Goal: Transaction & Acquisition: Book appointment/travel/reservation

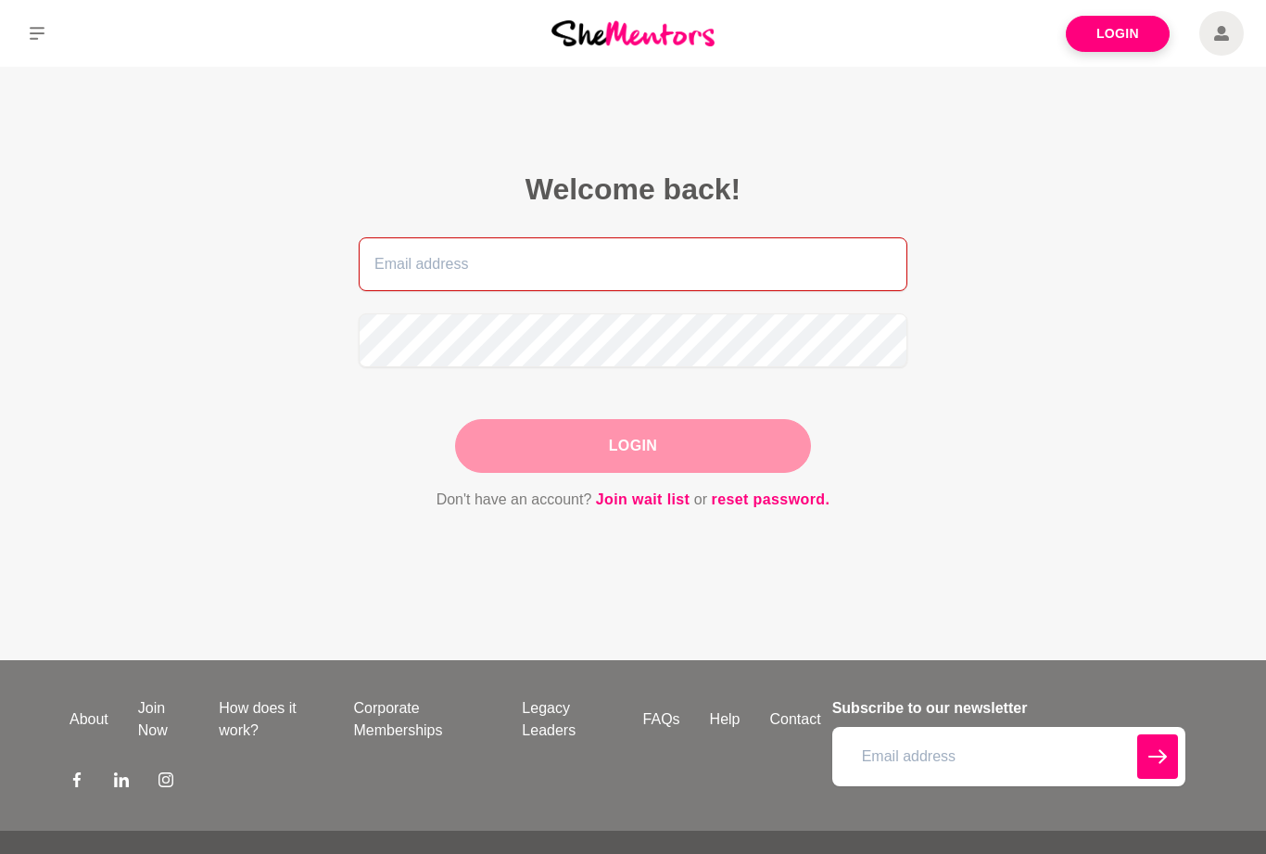
type input "[EMAIL_ADDRESS][DOMAIN_NAME]"
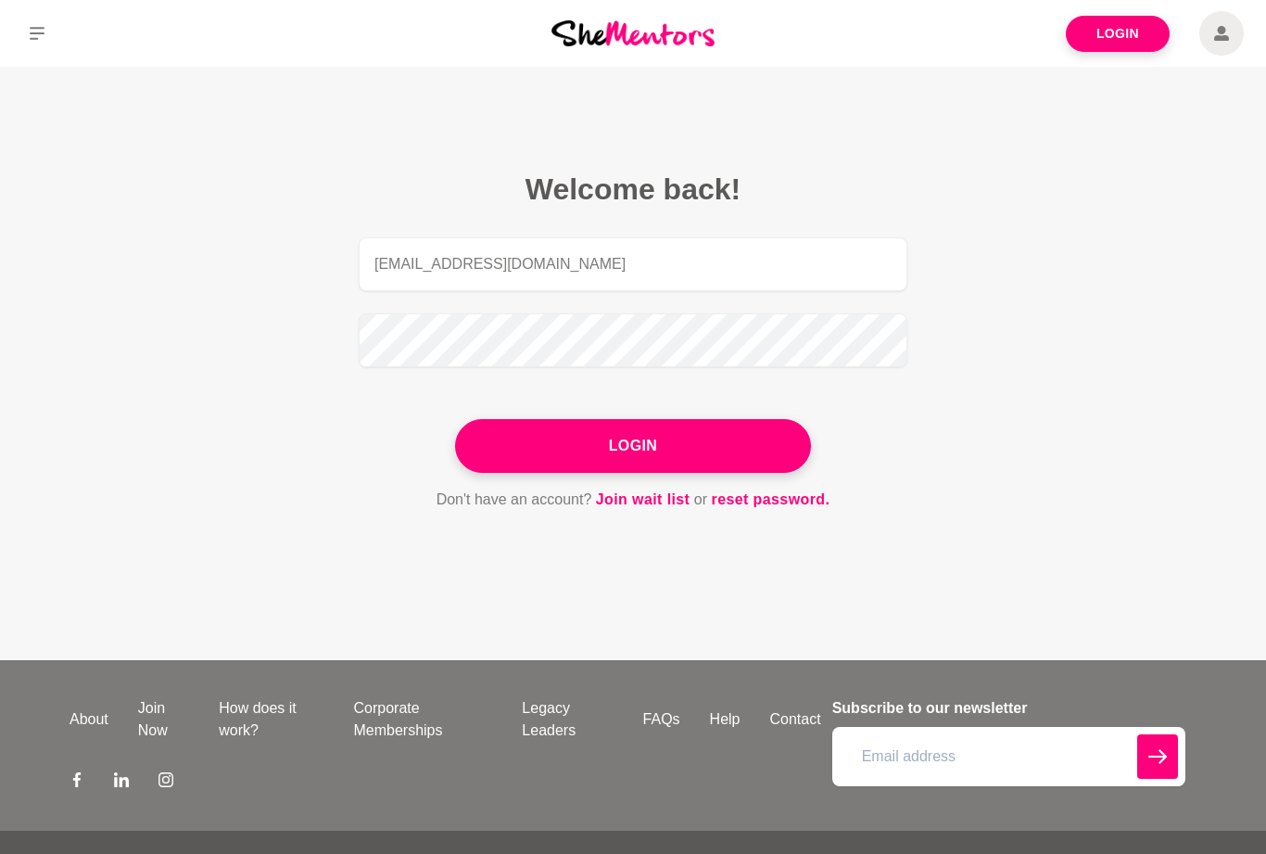
click at [633, 450] on button "Login" at bounding box center [633, 446] width 356 height 54
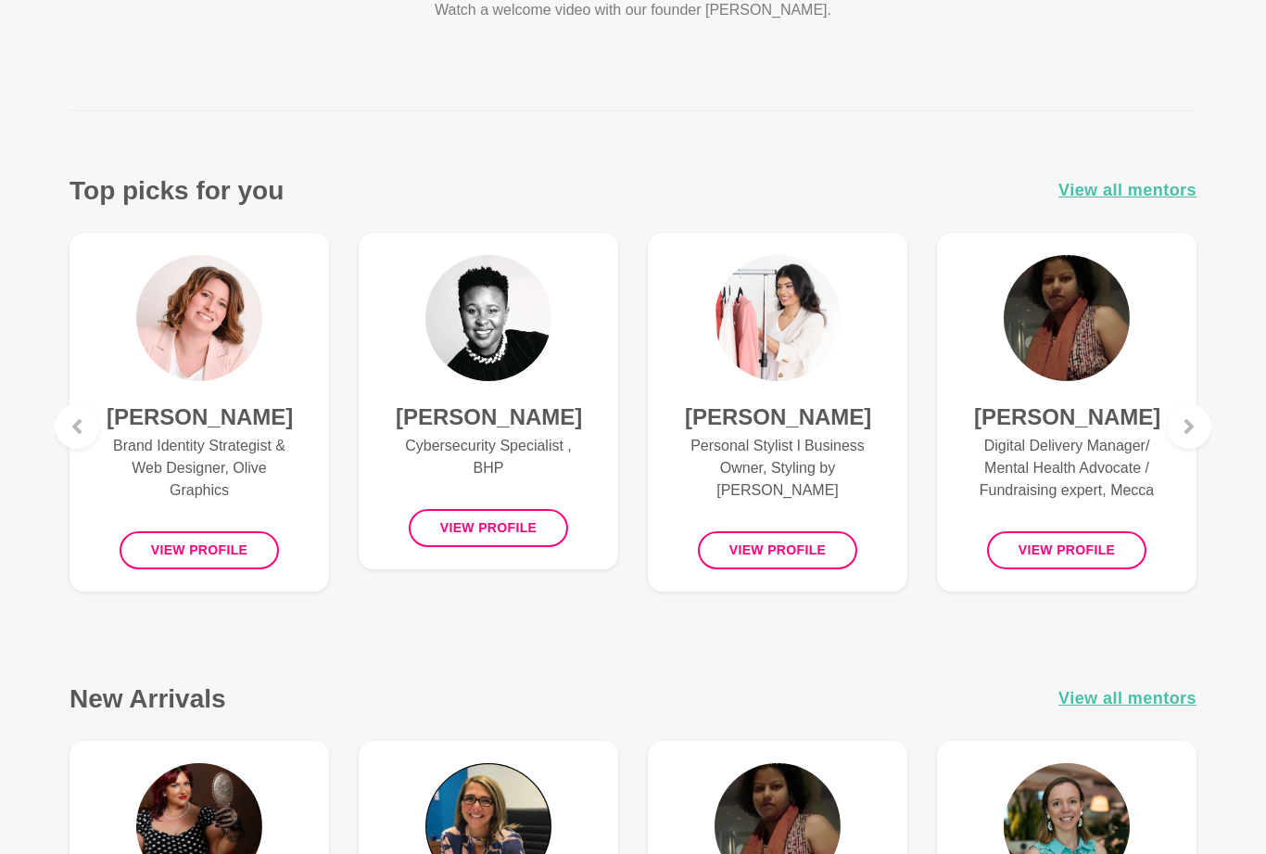
scroll to position [691, 0]
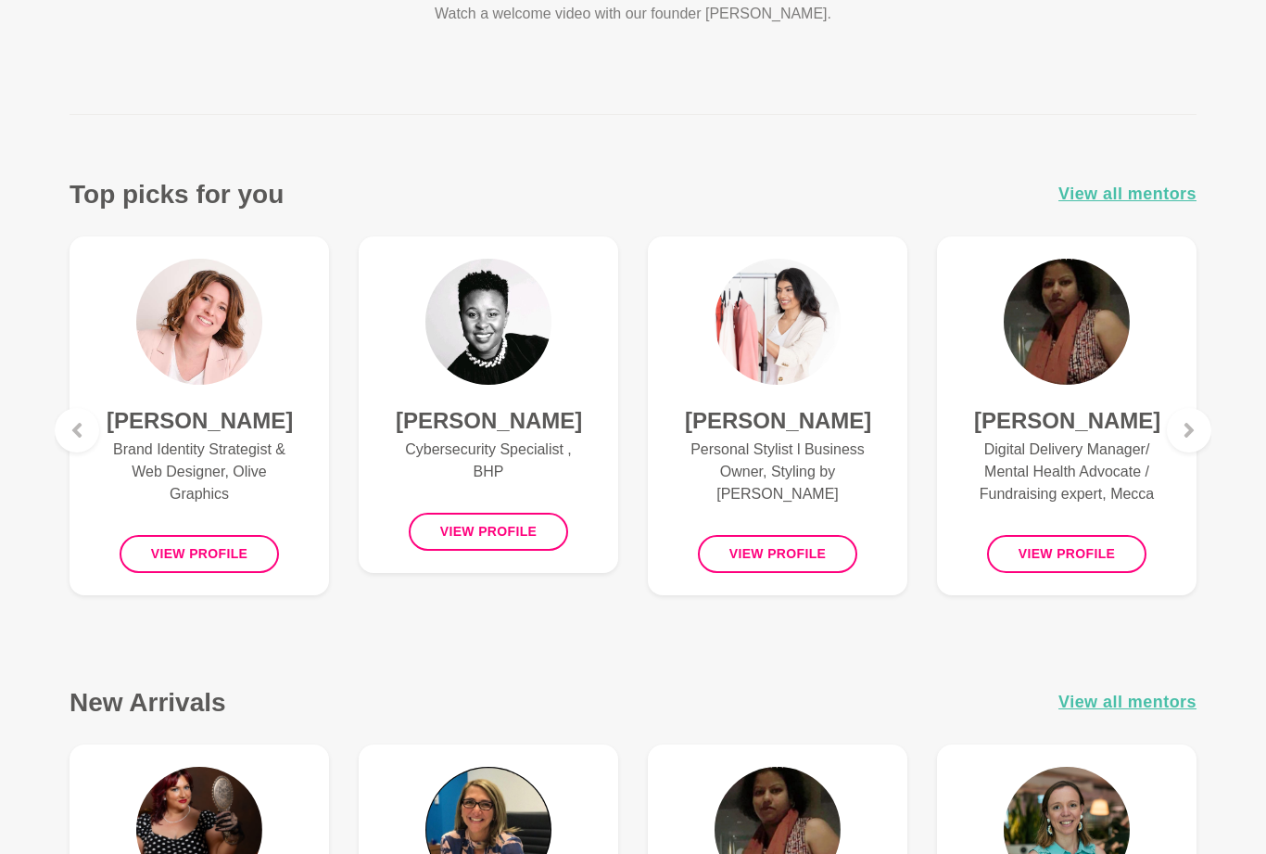
click at [1134, 190] on span "View all mentors" at bounding box center [1127, 194] width 138 height 27
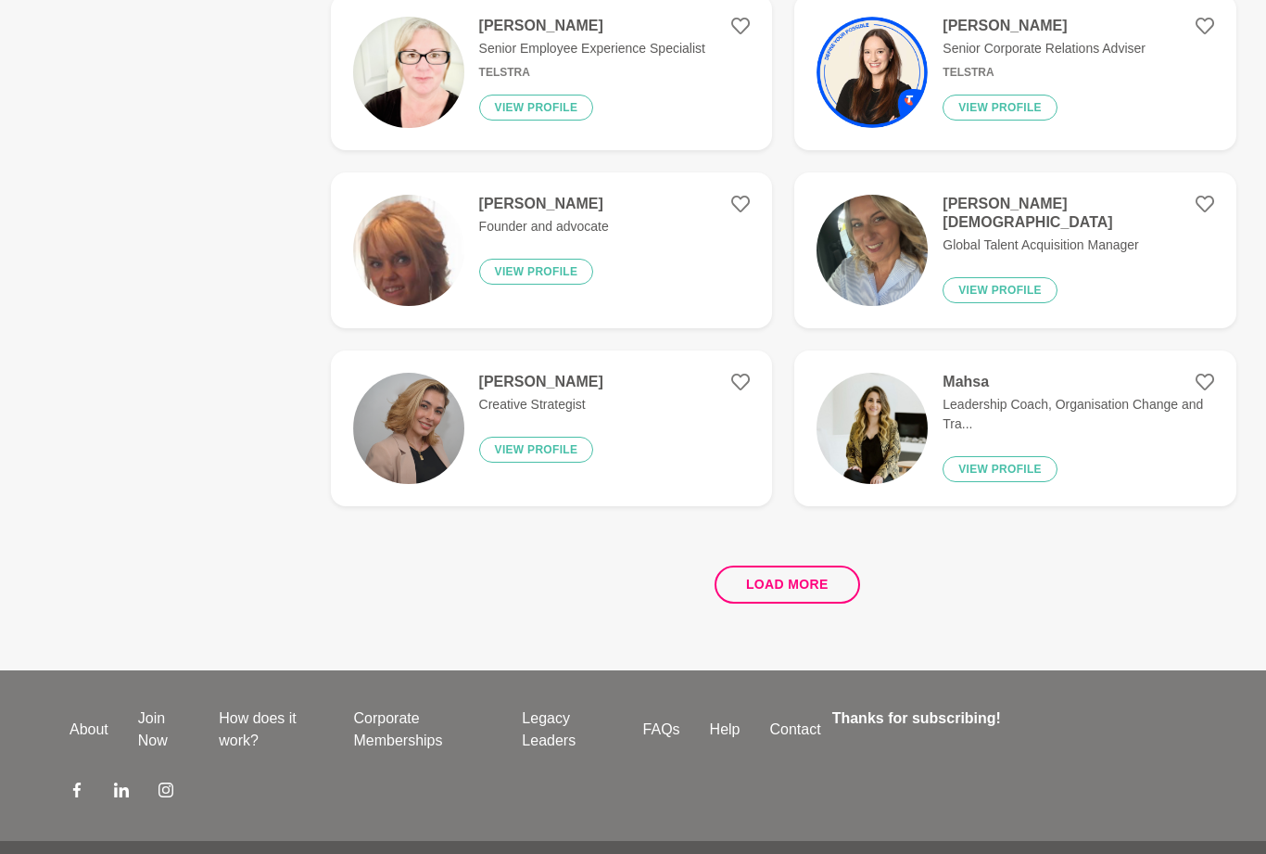
scroll to position [3371, 0]
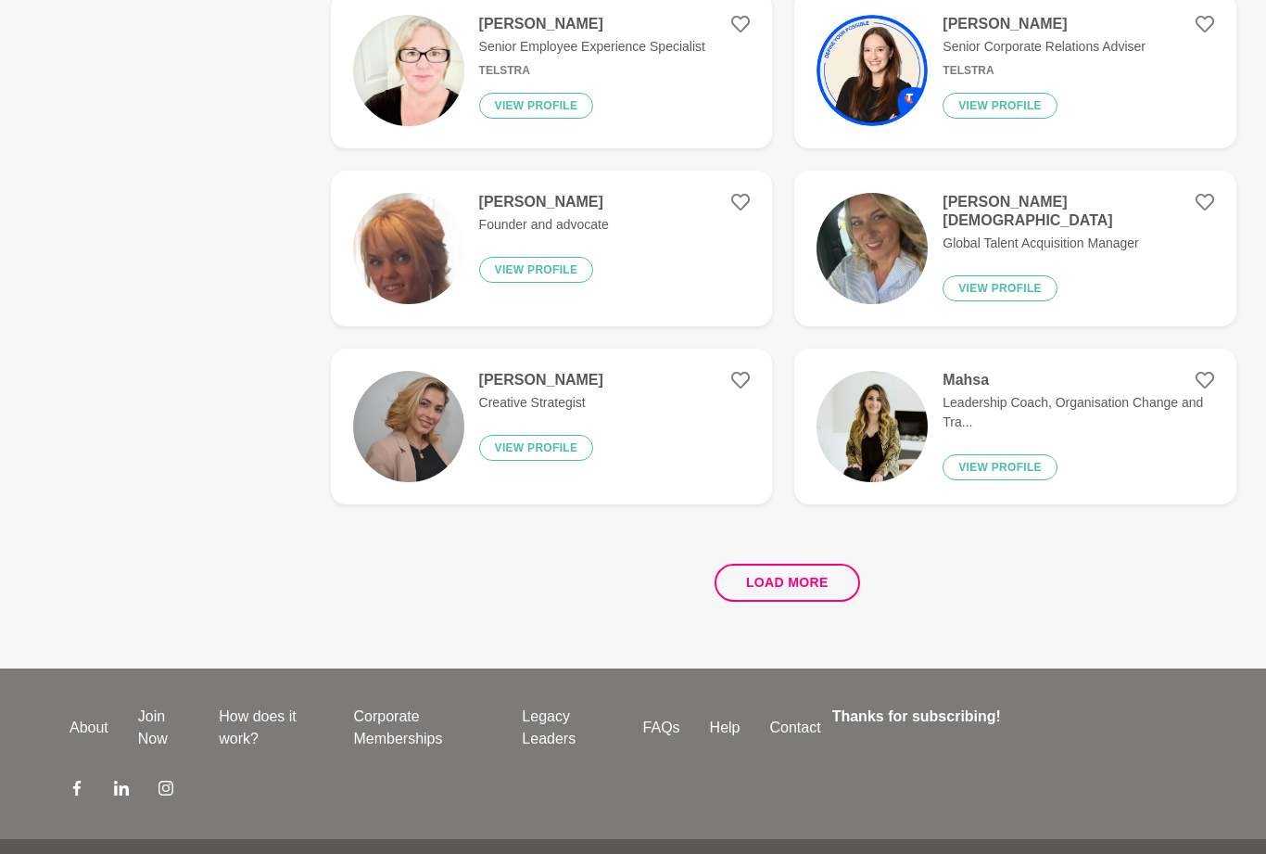
click at [1046, 411] on p "Leadership Coach, Organisation Change and Tra..." at bounding box center [1079, 412] width 272 height 39
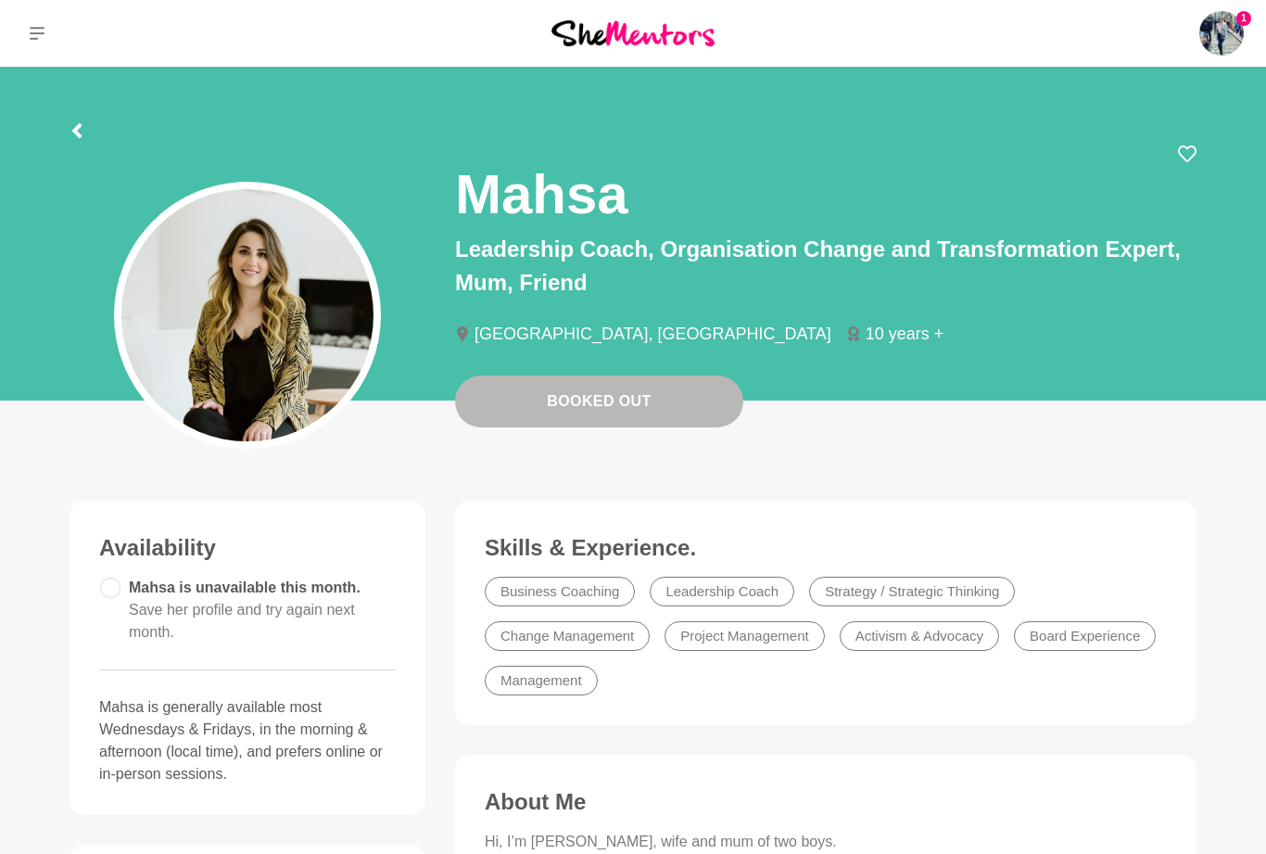
click at [75, 128] on icon at bounding box center [76, 130] width 9 height 15
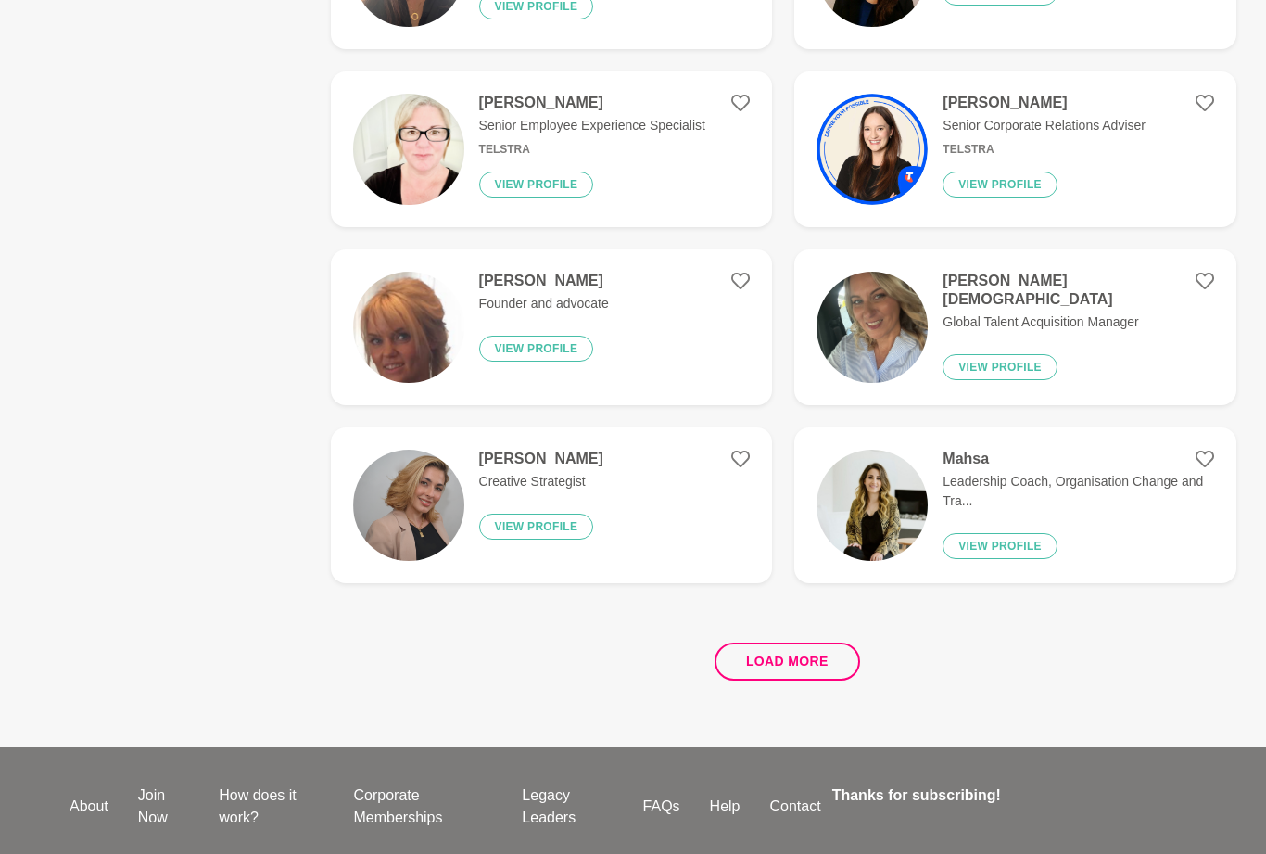
scroll to position [3304, 0]
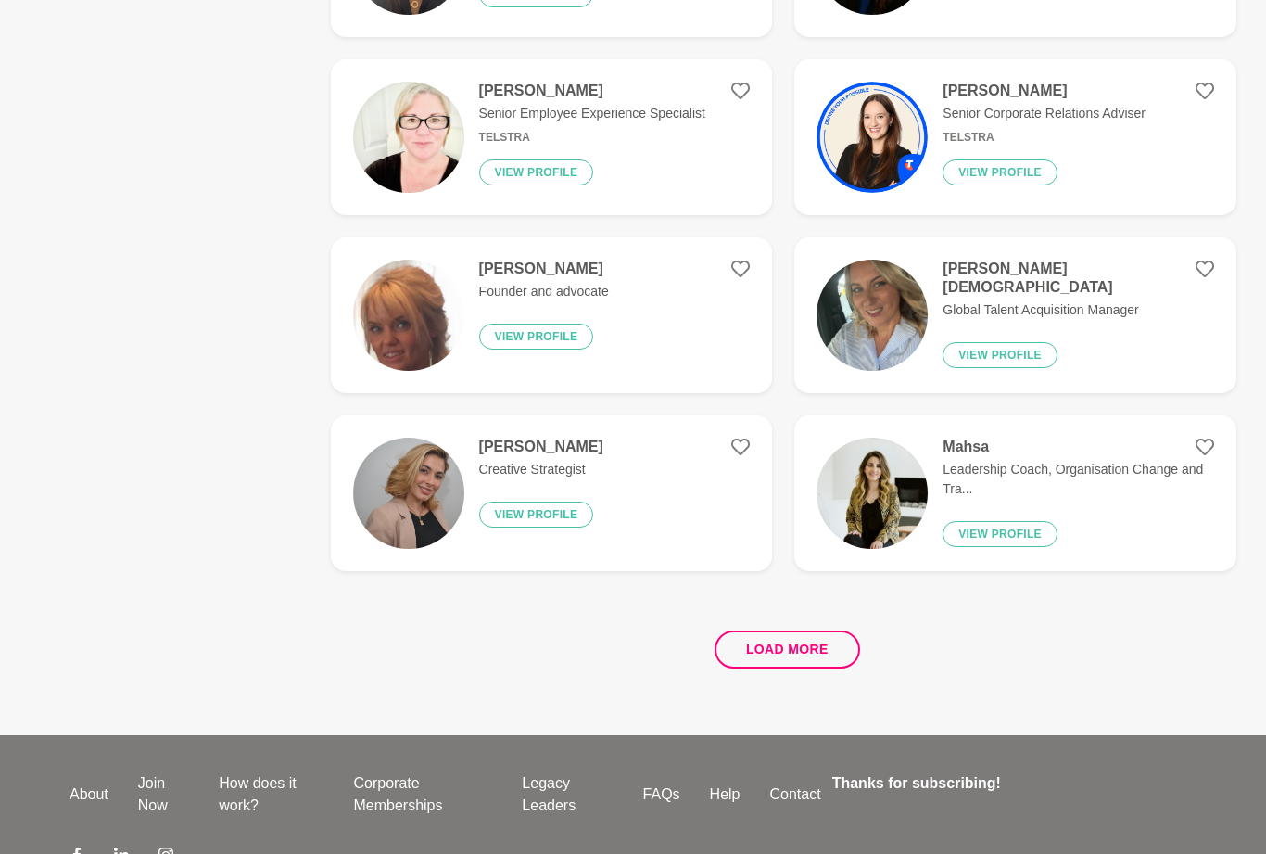
click at [790, 639] on button "Load more" at bounding box center [788, 649] width 146 height 38
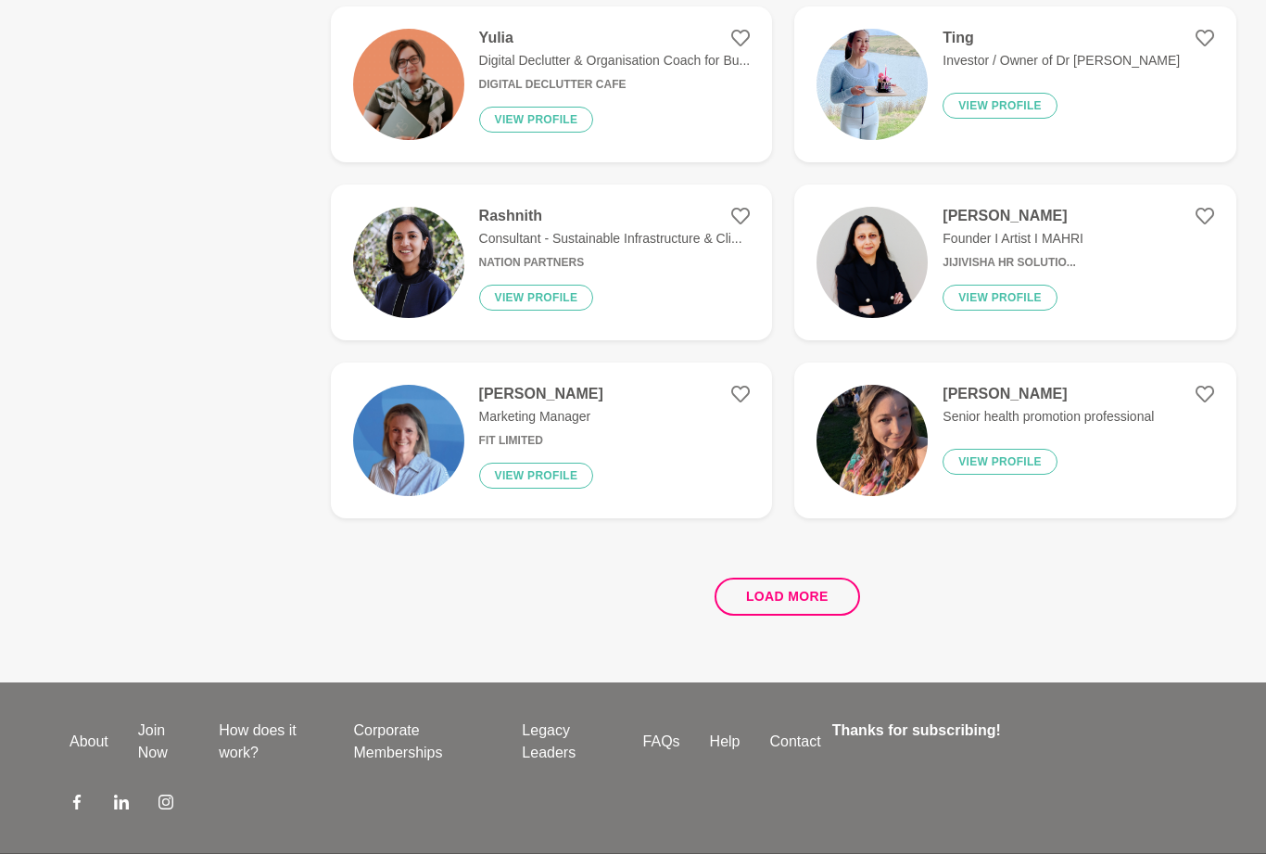
scroll to position [3371, 0]
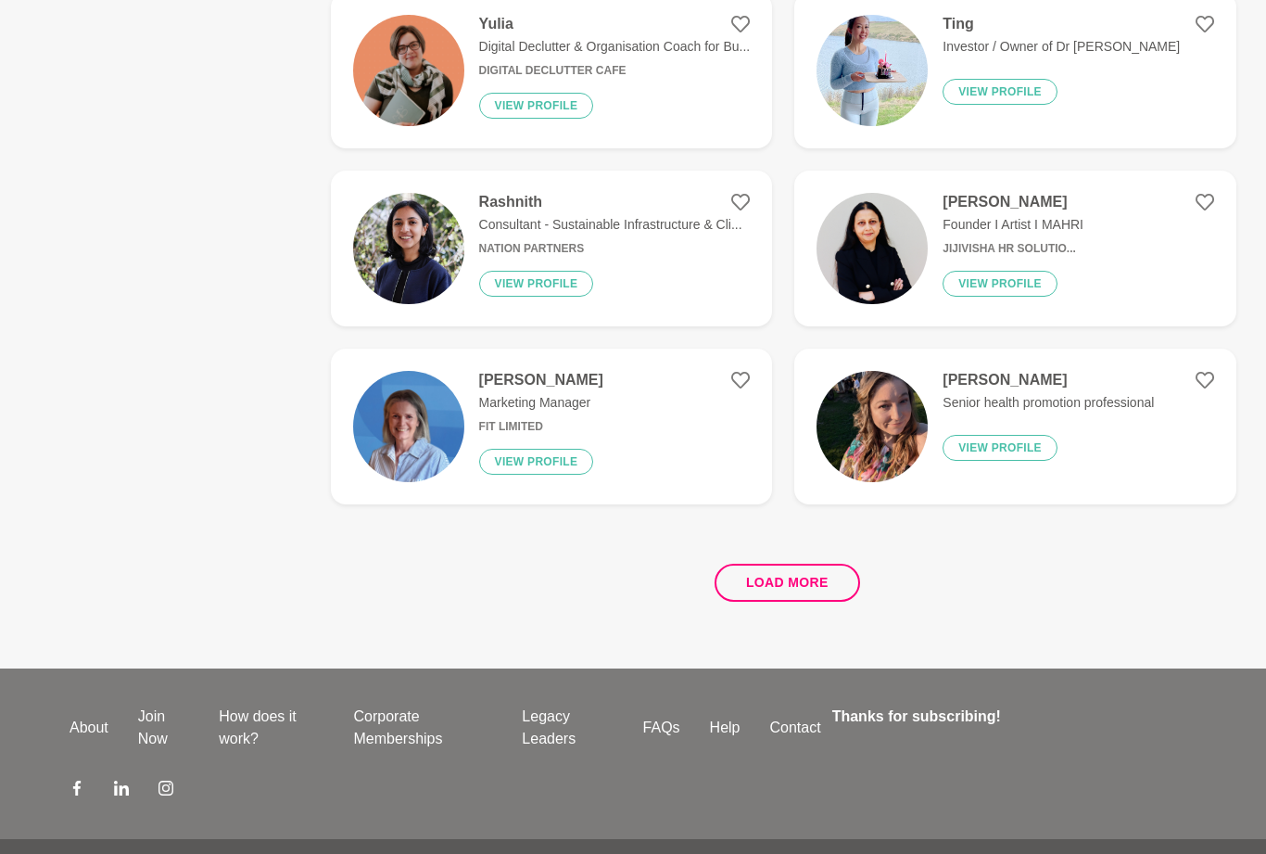
click at [794, 573] on button "Load more" at bounding box center [788, 583] width 146 height 38
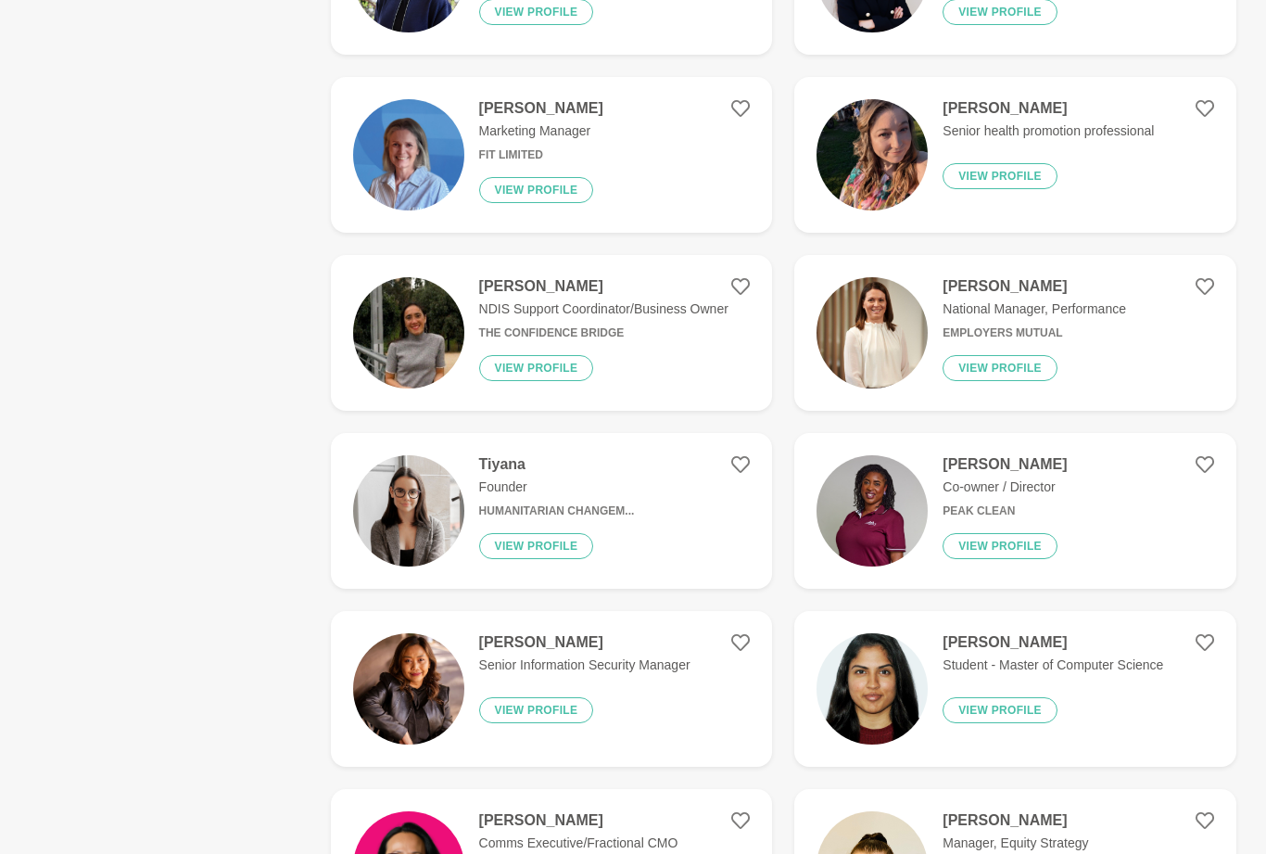
scroll to position [3645, 0]
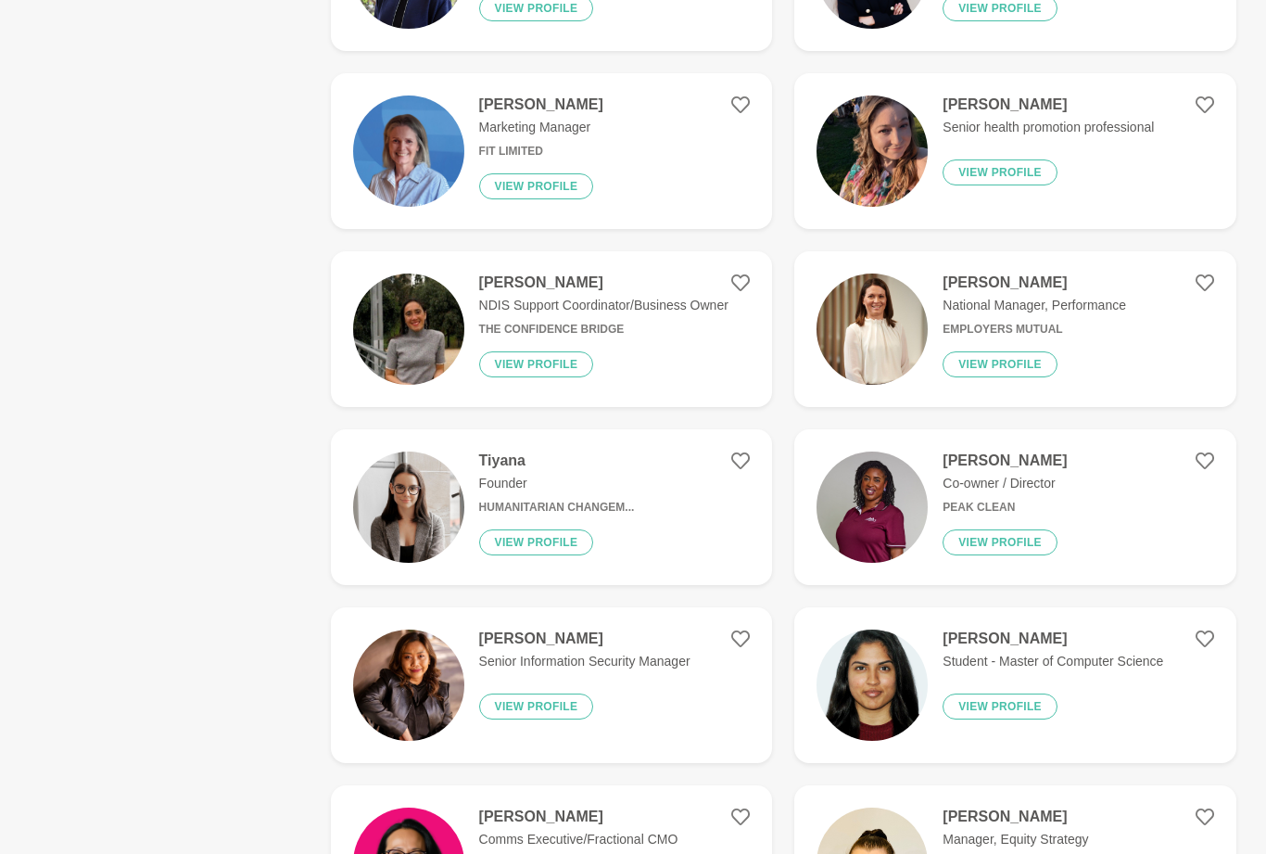
click at [627, 475] on p "Founder" at bounding box center [557, 484] width 156 height 19
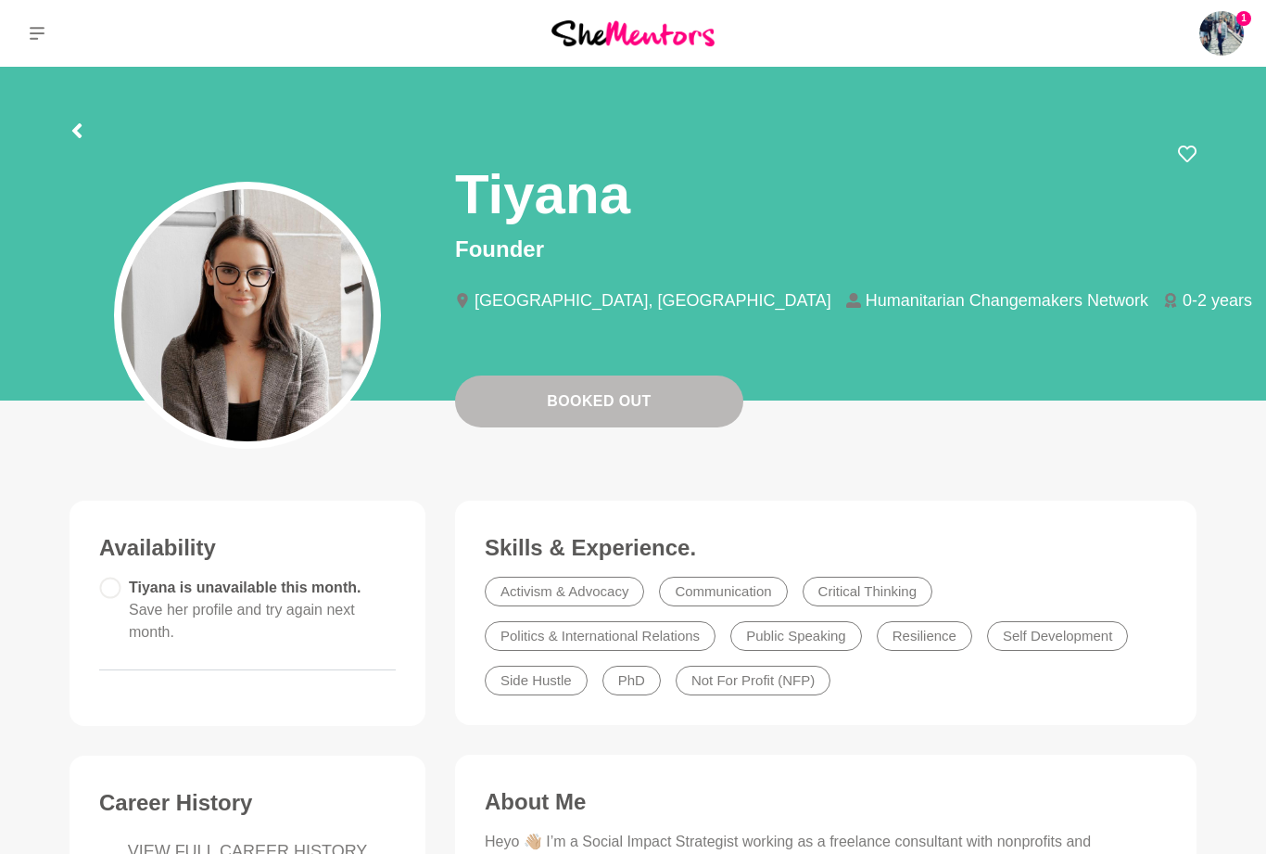
click at [81, 130] on icon at bounding box center [77, 130] width 15 height 15
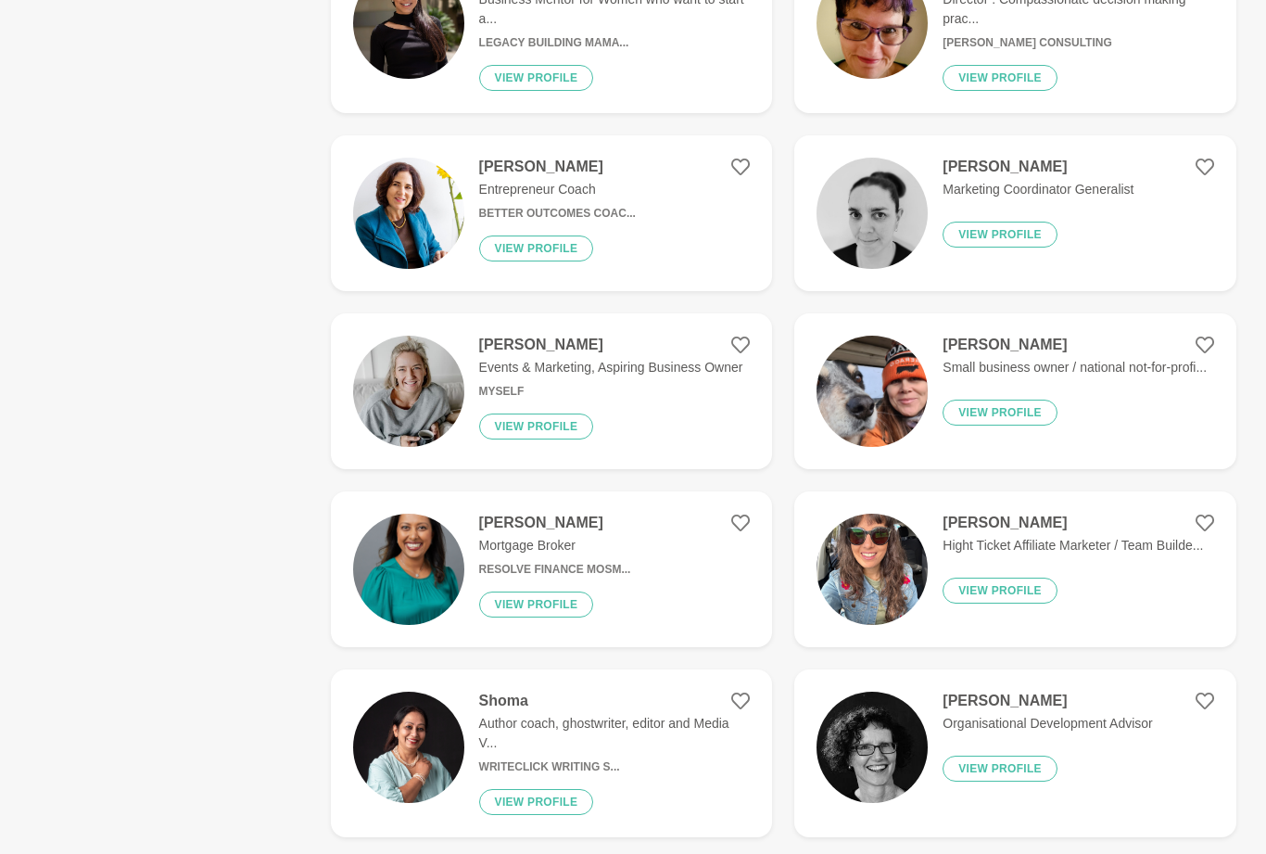
scroll to position [3050, 0]
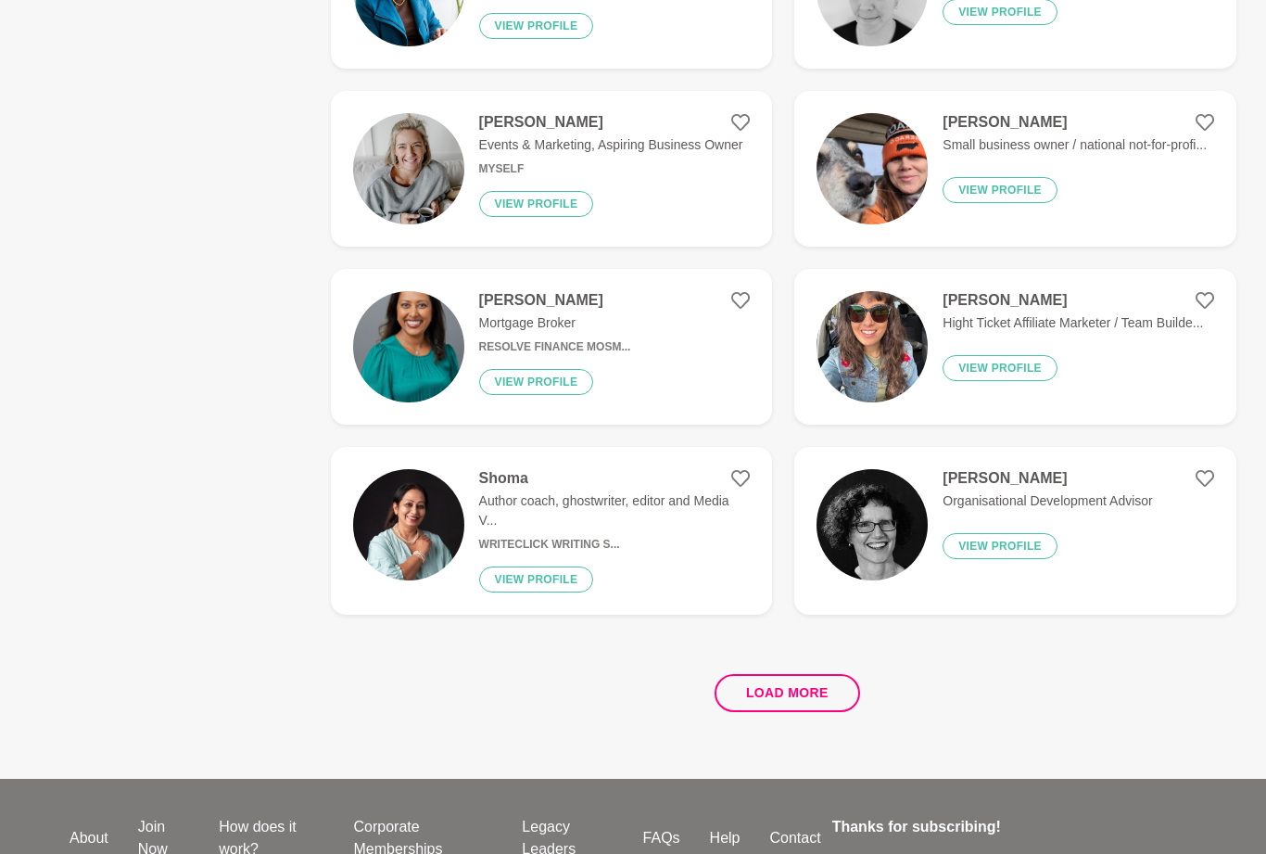
click at [818, 678] on button "Load more" at bounding box center [788, 694] width 146 height 38
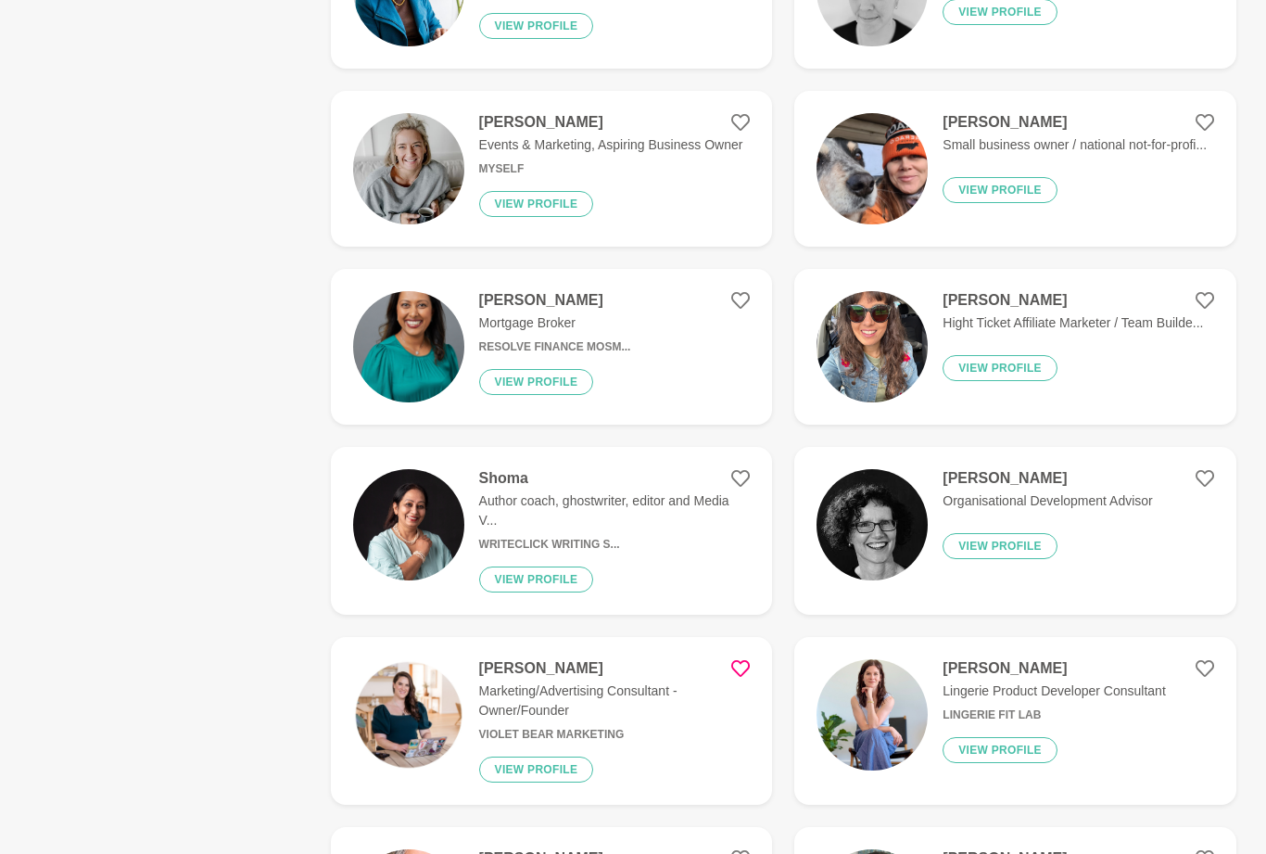
scroll to position [3272, 0]
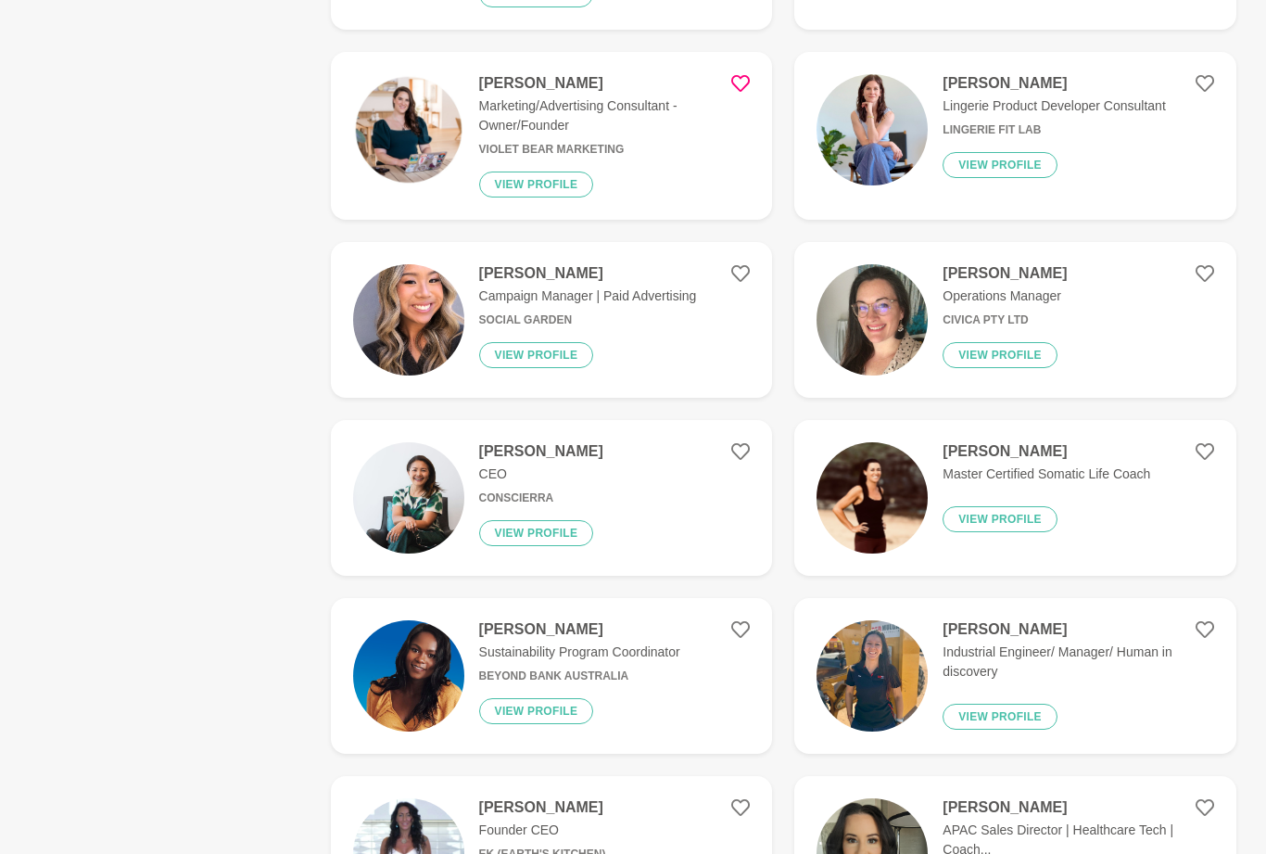
scroll to position [3857, 0]
click at [1118, 464] on p "Master Certified Somatic Life Coach" at bounding box center [1047, 473] width 208 height 19
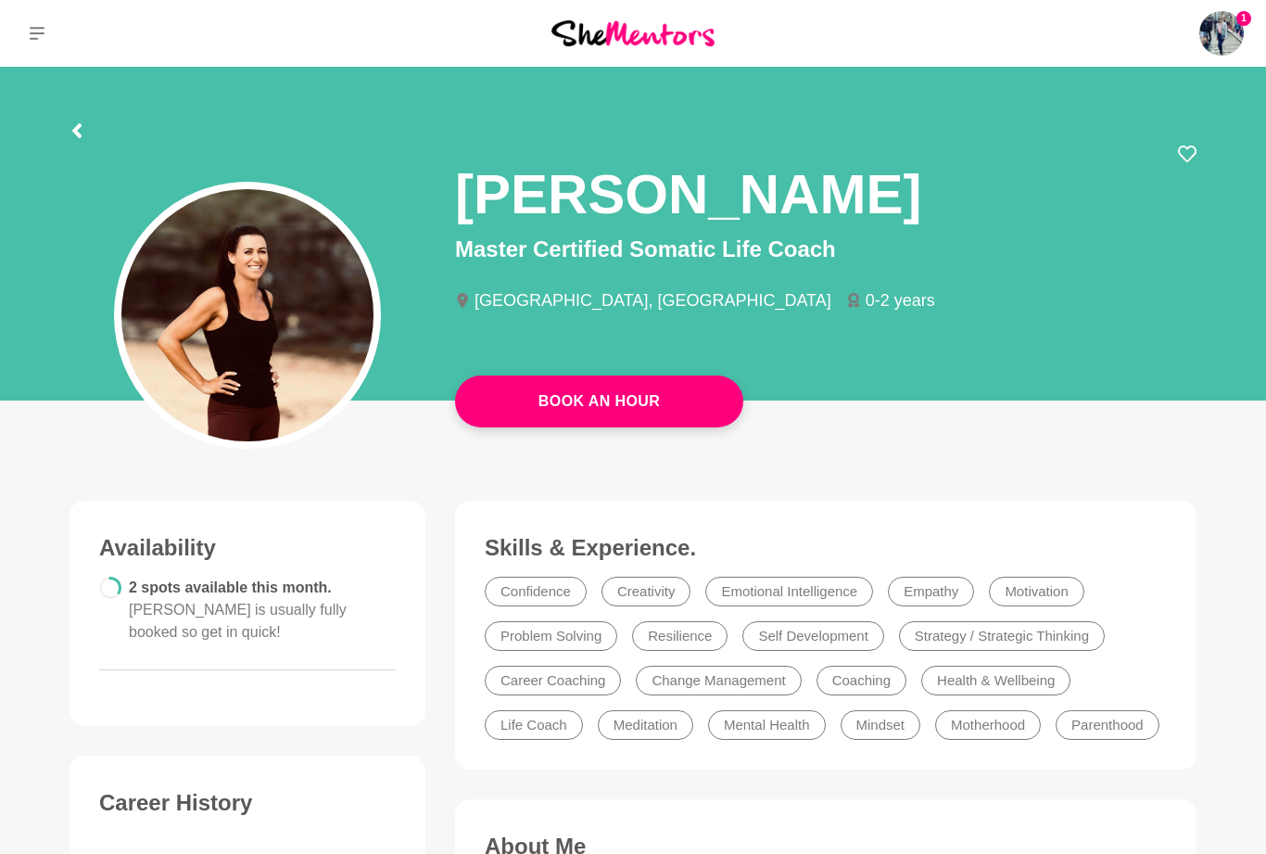
click at [83, 124] on icon at bounding box center [77, 130] width 15 height 15
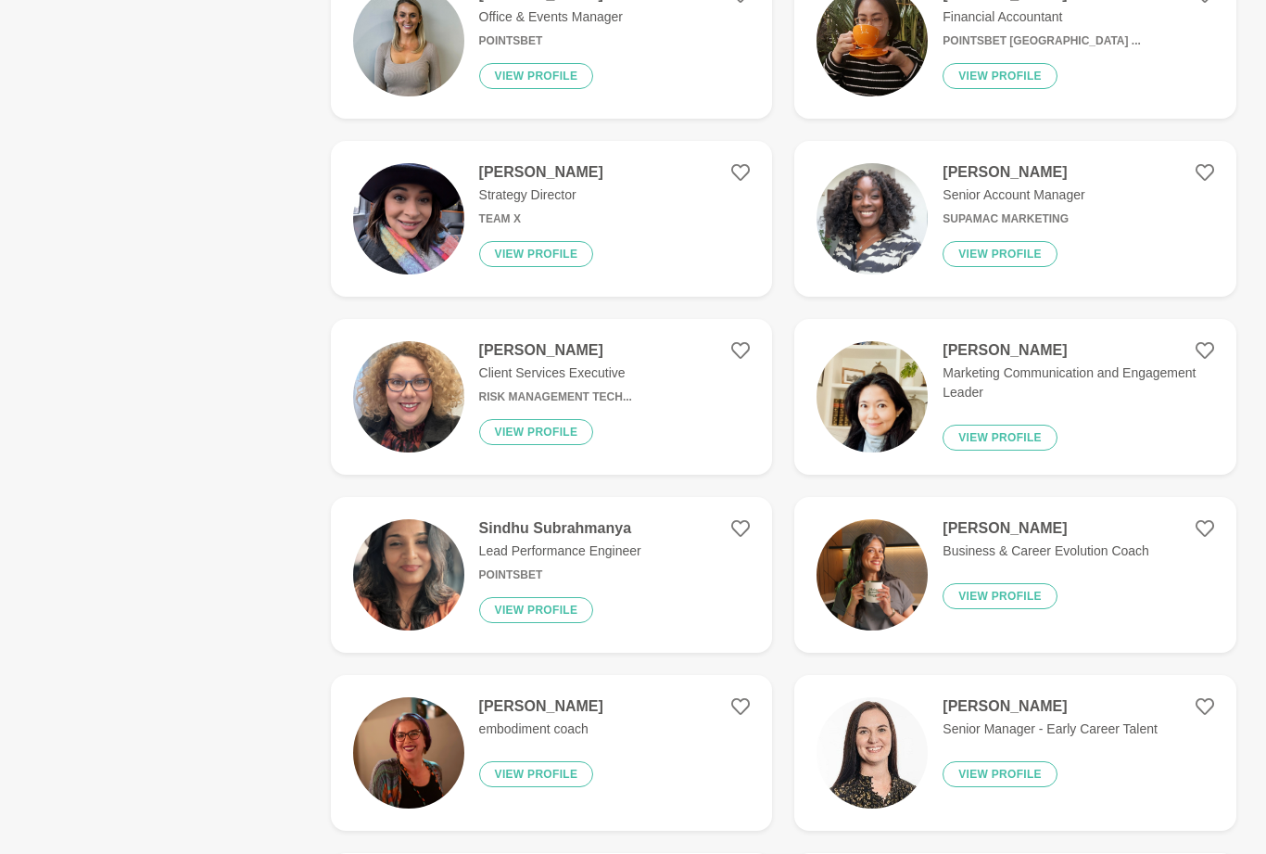
scroll to position [2690, 0]
click at [1126, 545] on p "Business & Career Evolution Coach" at bounding box center [1046, 549] width 207 height 19
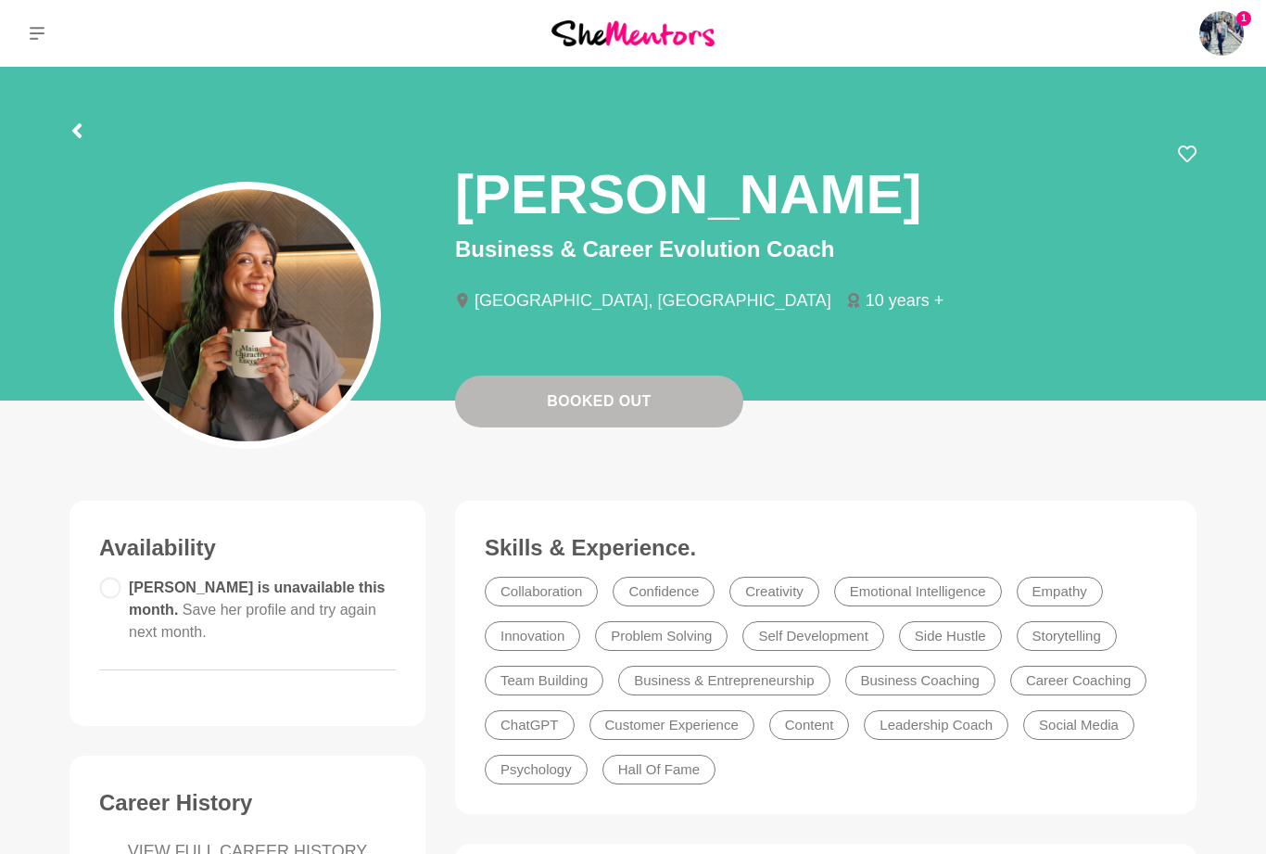
click at [81, 126] on icon at bounding box center [76, 130] width 9 height 15
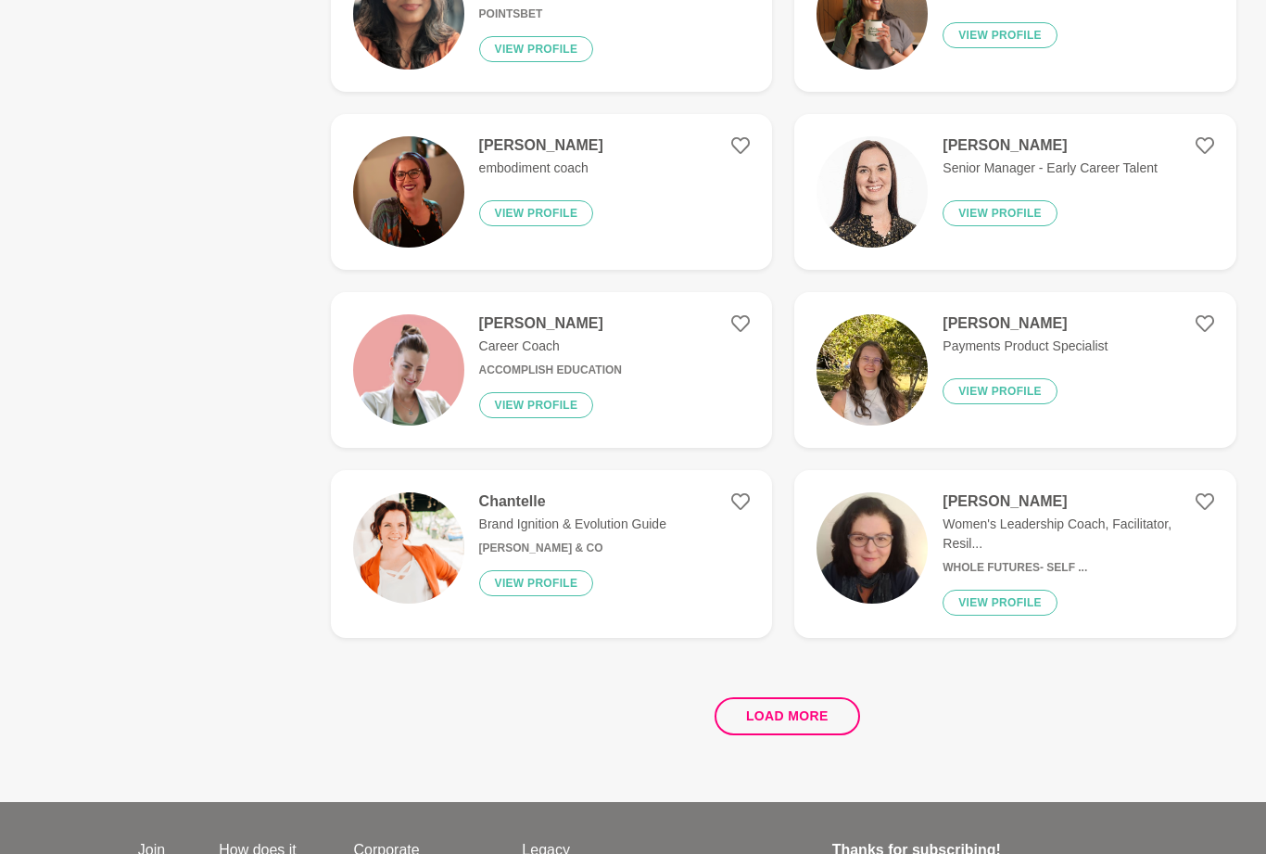
scroll to position [3251, 0]
click at [825, 704] on button "Load more" at bounding box center [788, 715] width 146 height 38
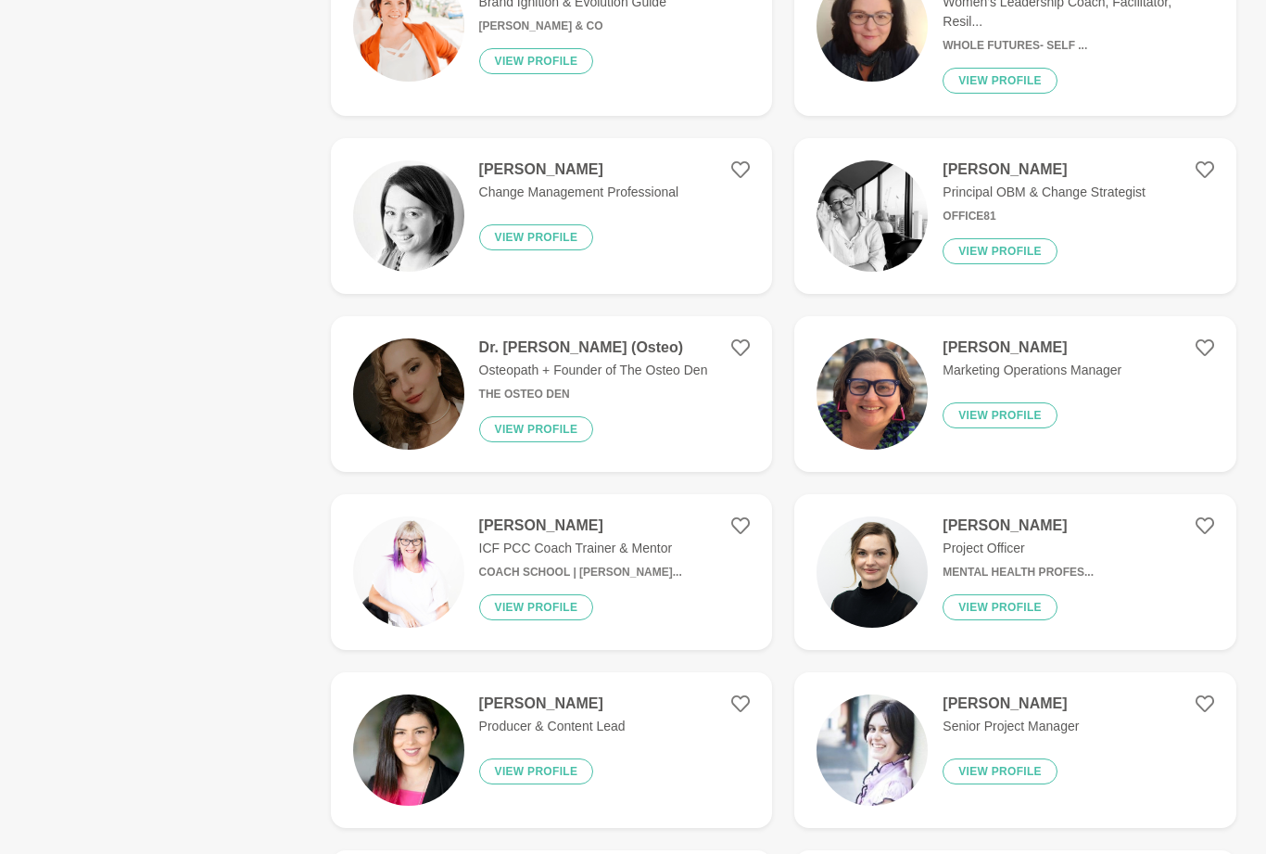
scroll to position [3772, 0]
click at [634, 361] on p "Osteopath + Founder of The Osteo Den" at bounding box center [593, 369] width 229 height 19
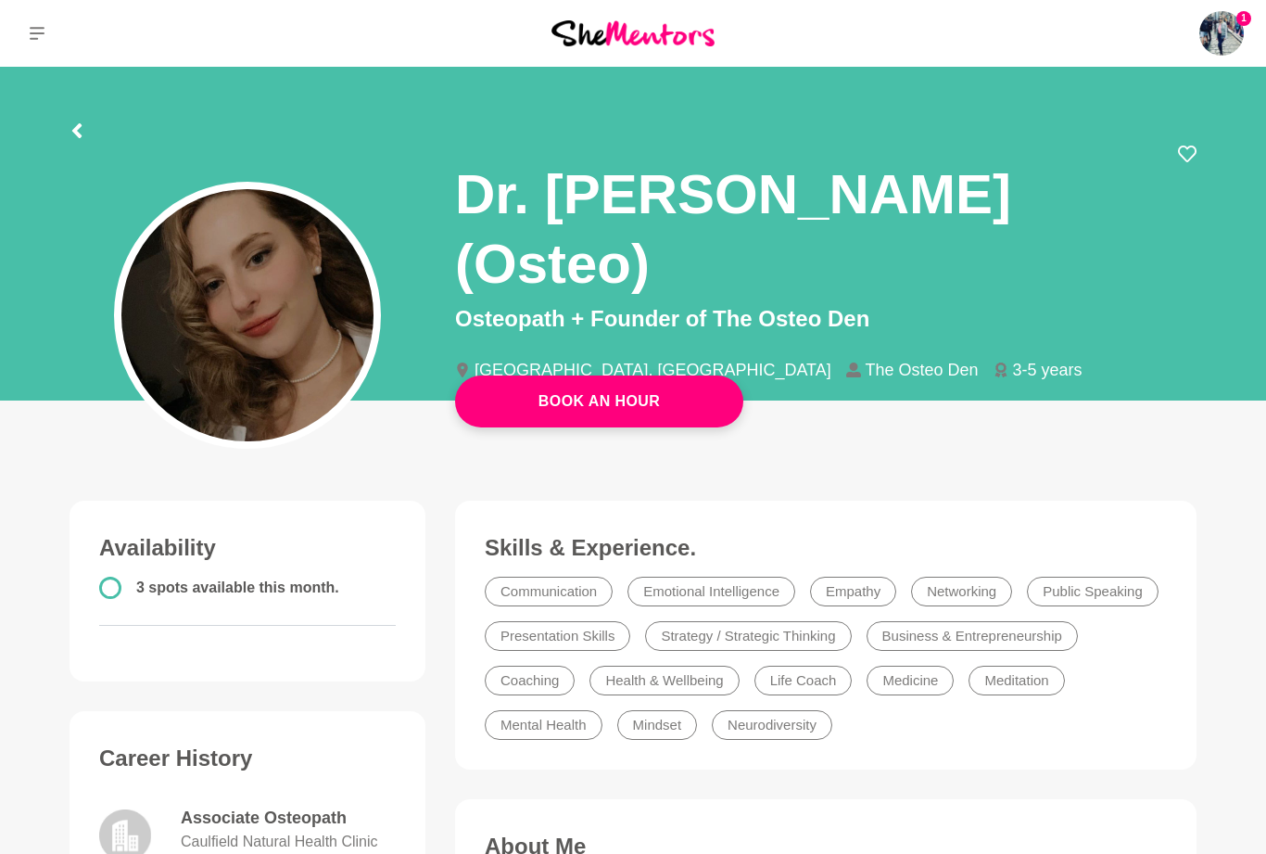
click at [1187, 154] on icon at bounding box center [1187, 154] width 19 height 19
click at [95, 133] on div at bounding box center [633, 127] width 1127 height 33
click at [71, 136] on icon at bounding box center [77, 130] width 15 height 15
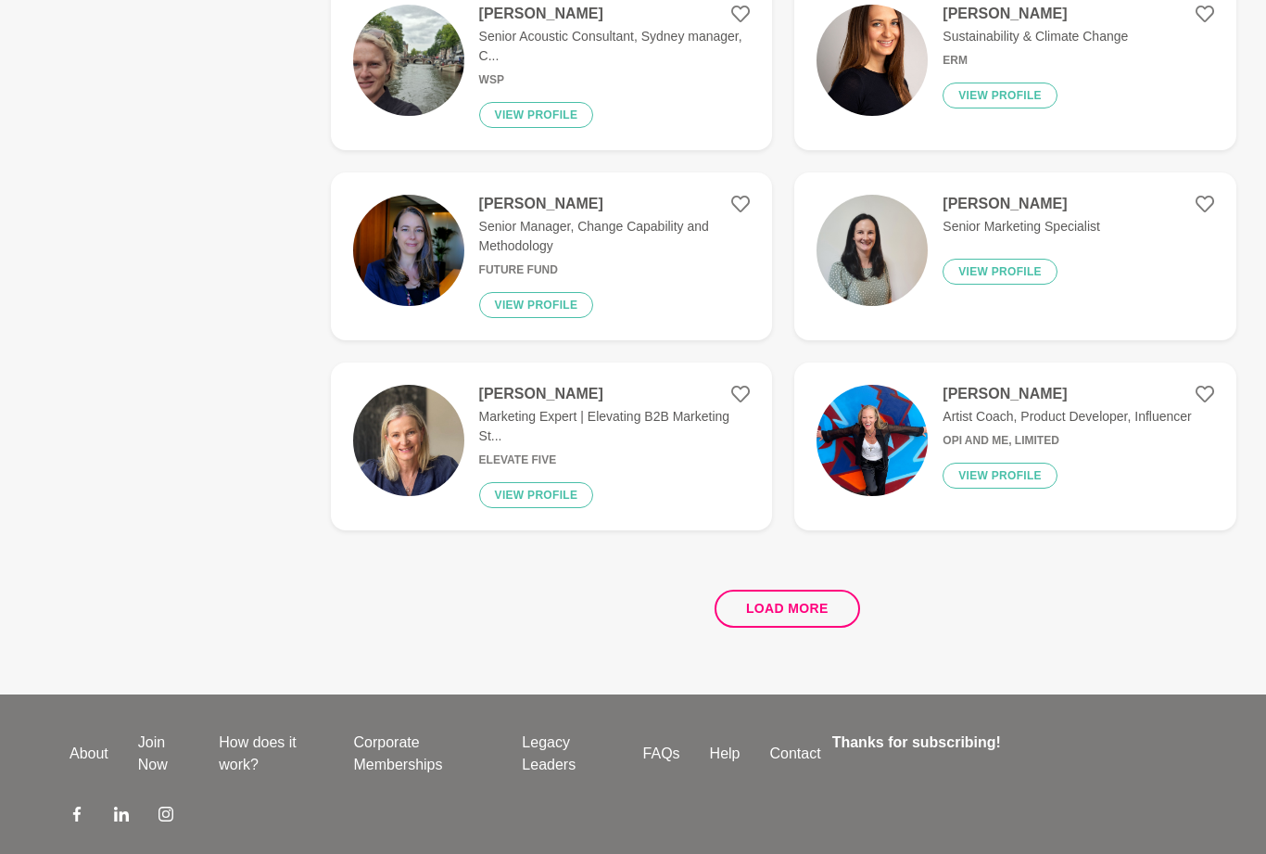
scroll to position [3410, 0]
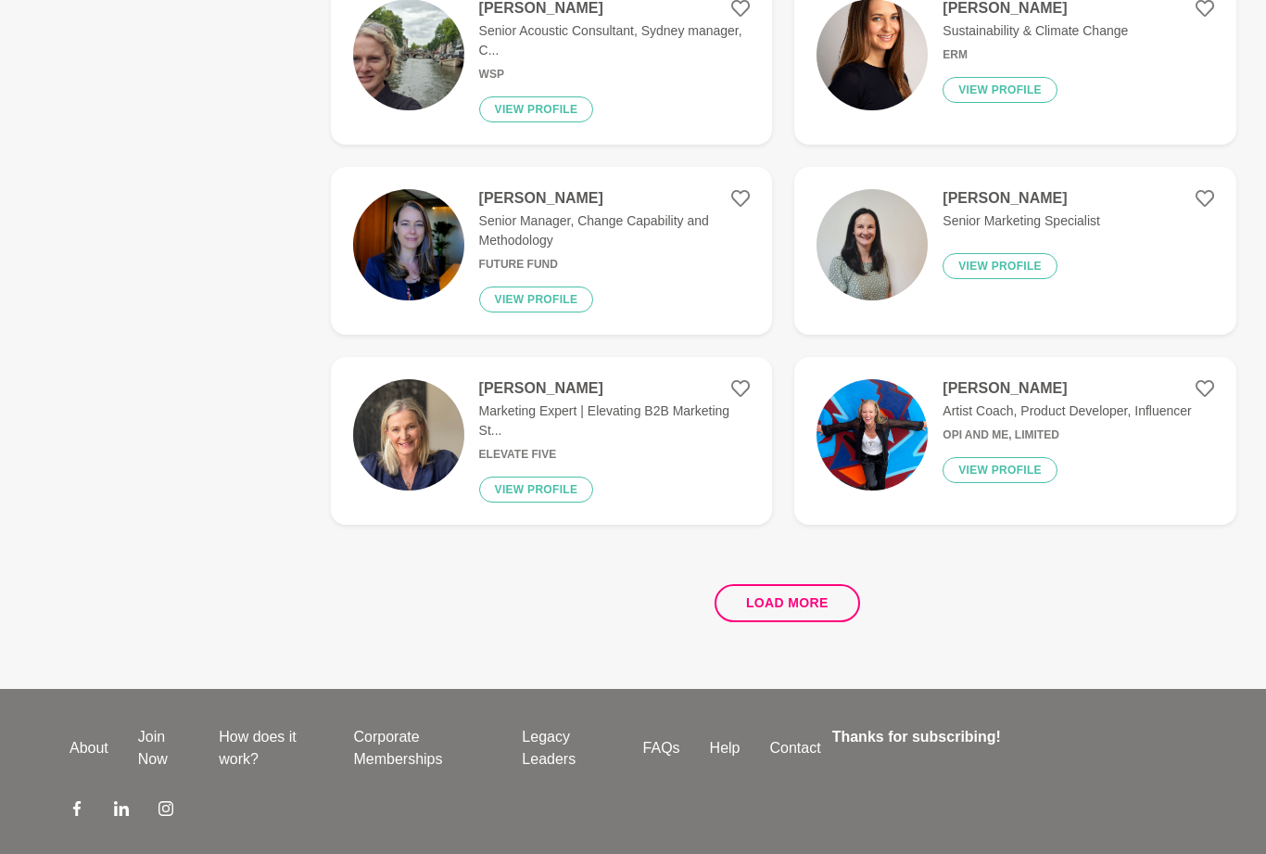
click at [819, 606] on button "Load more" at bounding box center [788, 604] width 146 height 38
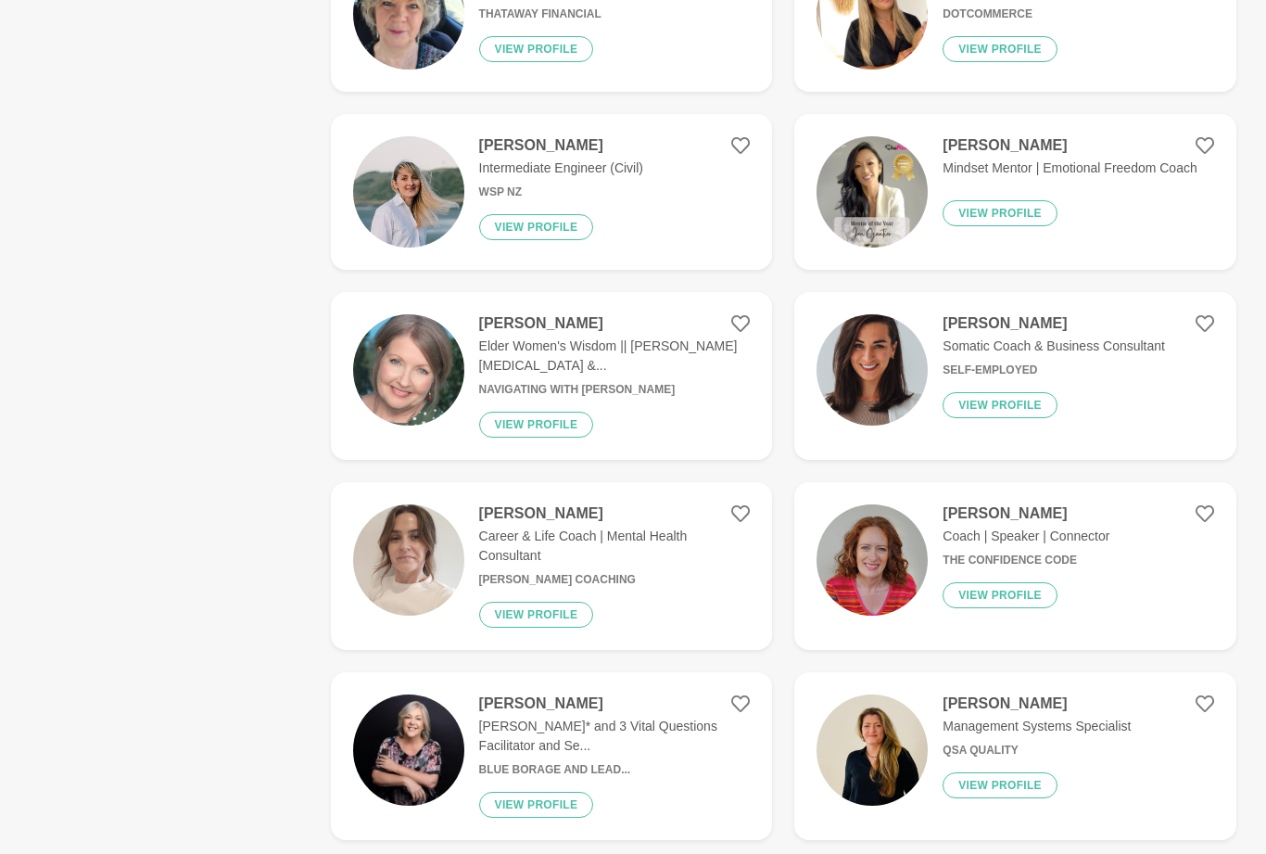
scroll to position [1102, 0]
click at [1112, 360] on div "[PERSON_NAME] Somatic Coach & Business Consultant Self-Employed View profile" at bounding box center [1046, 375] width 237 height 123
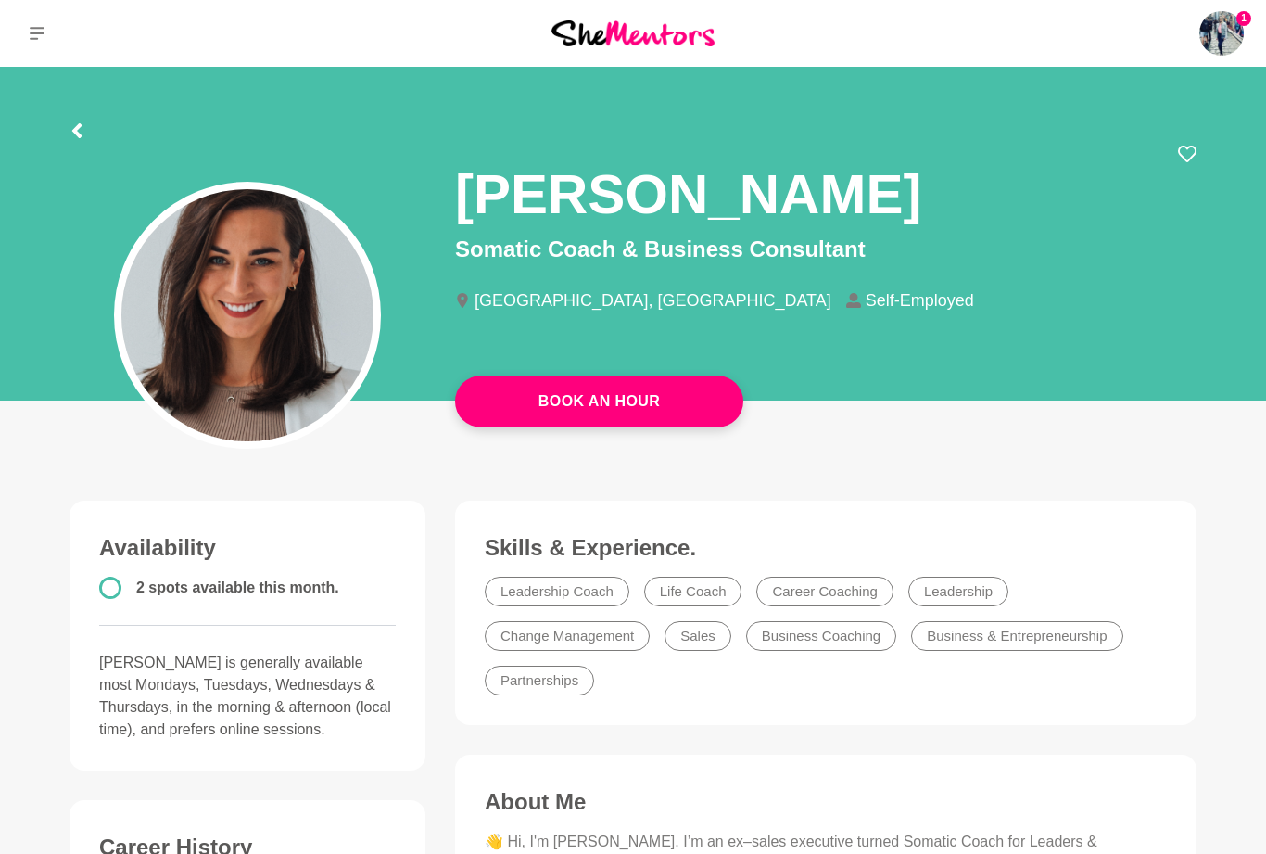
click at [1185, 151] on icon at bounding box center [1187, 154] width 19 height 19
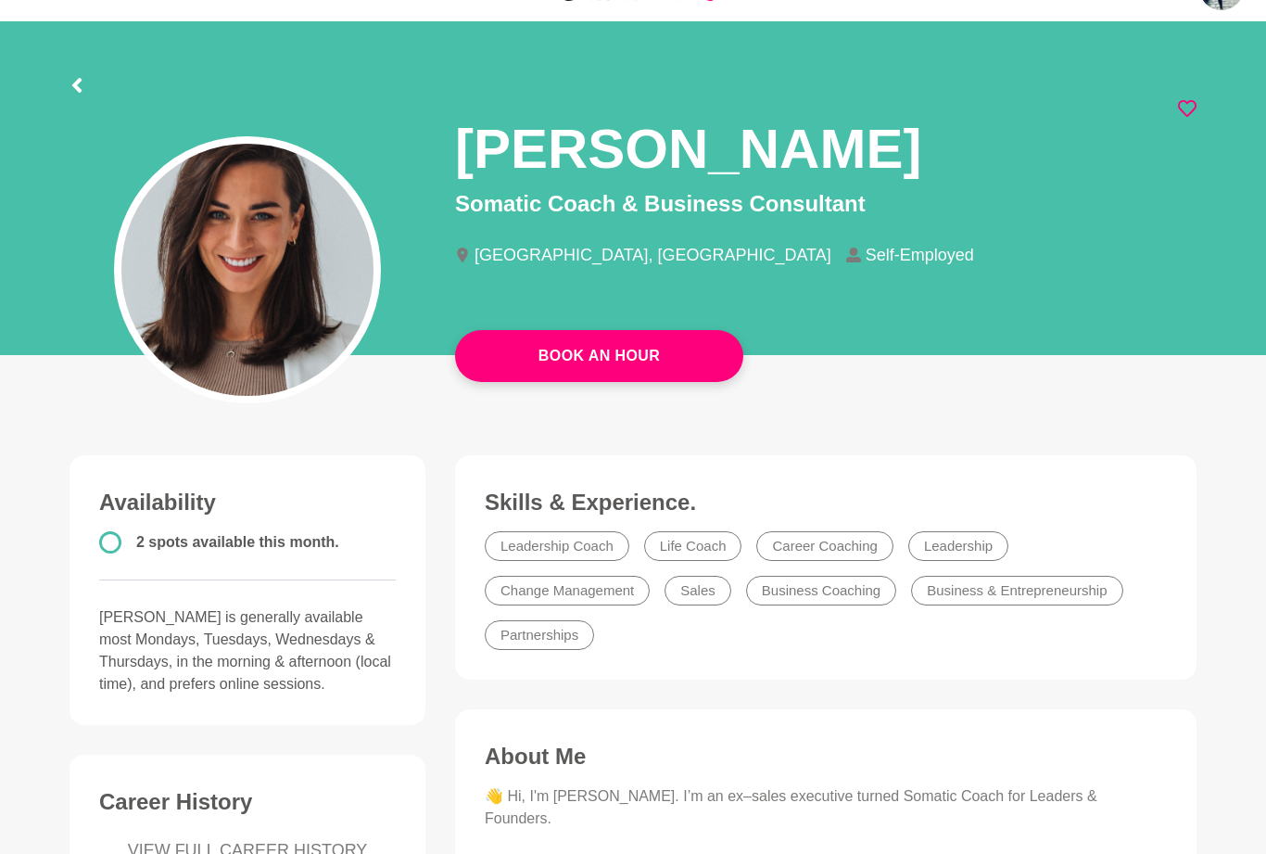
scroll to position [45, 0]
click at [72, 96] on button at bounding box center [77, 88] width 15 height 22
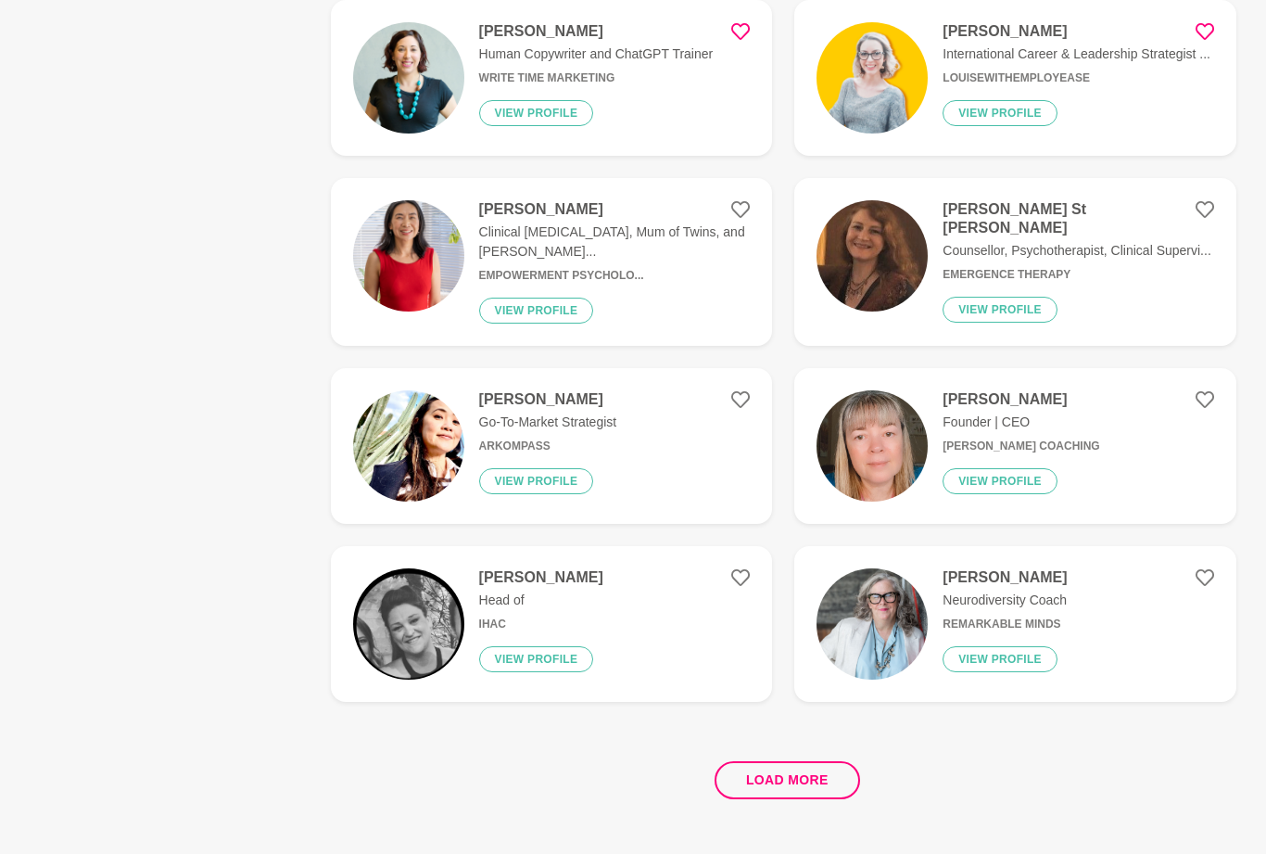
scroll to position [3259, 0]
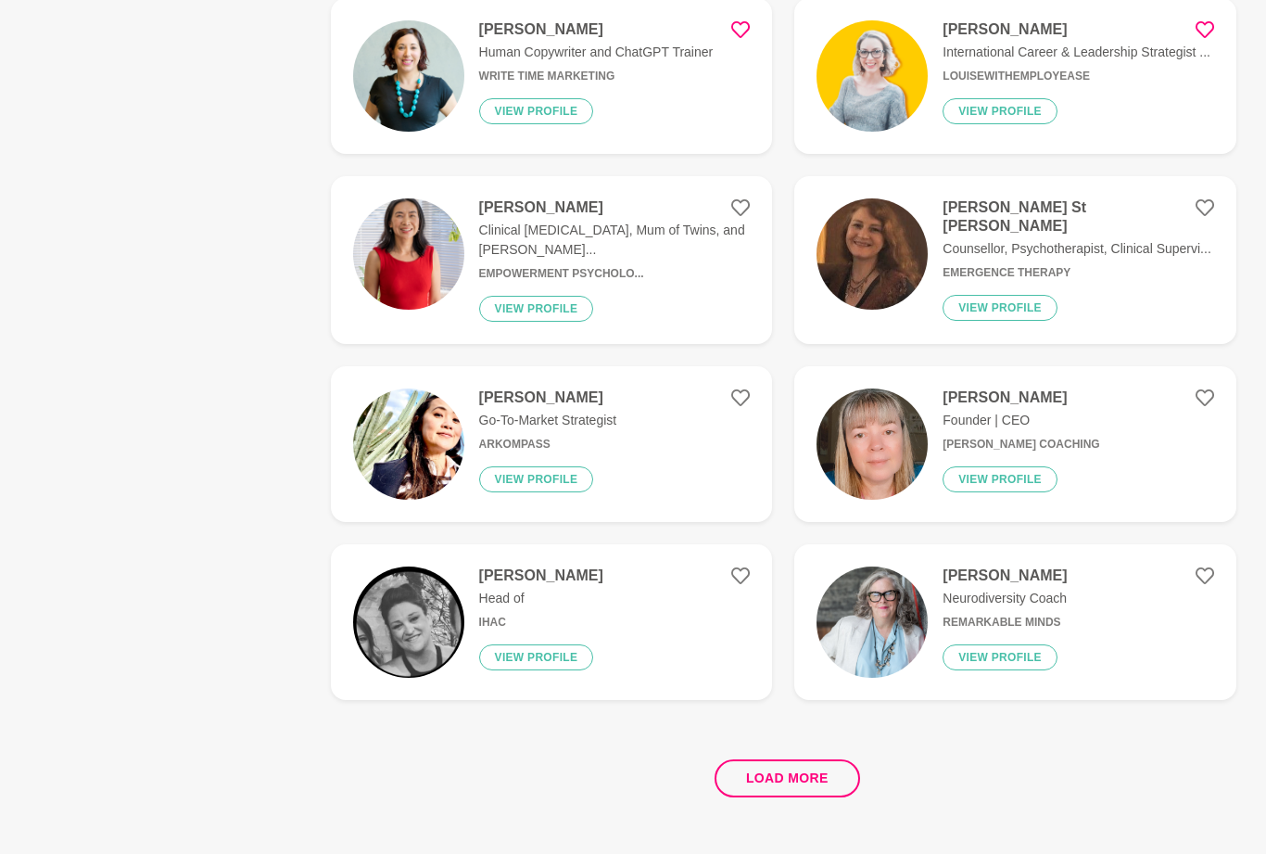
click at [1058, 600] on p "Neurodiversity Coach" at bounding box center [1005, 598] width 124 height 19
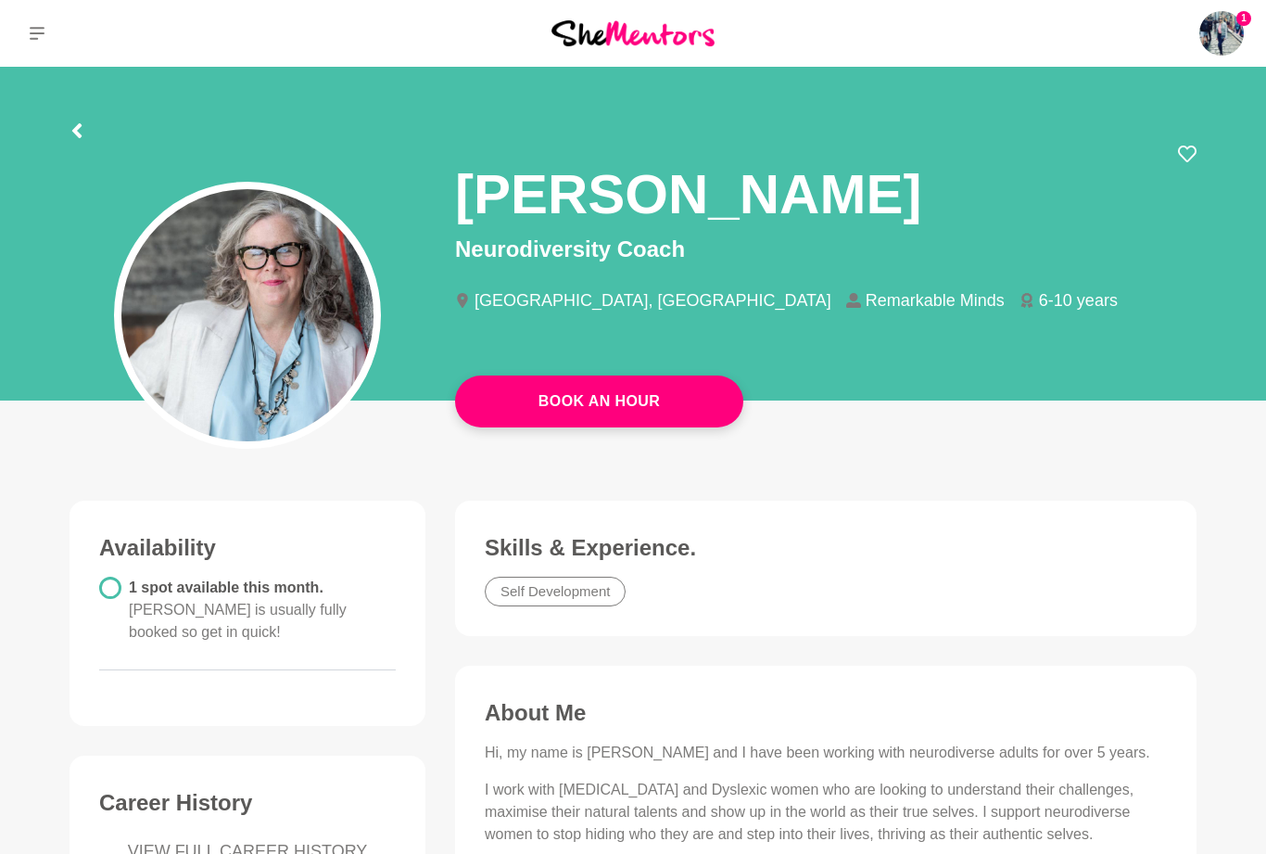
click at [1185, 150] on icon at bounding box center [1187, 154] width 19 height 19
click at [665, 403] on link "Book An Hour" at bounding box center [599, 401] width 288 height 52
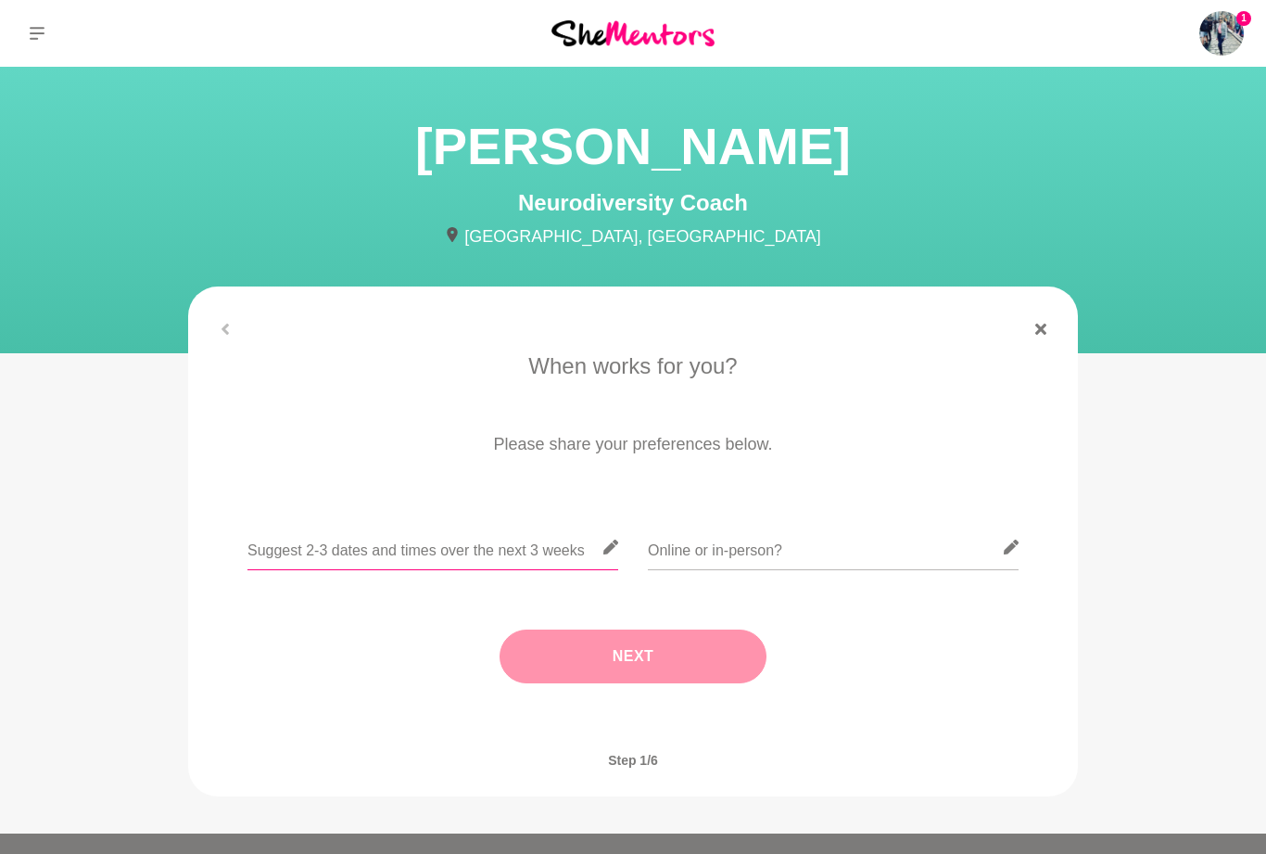
click at [462, 560] on input "text" at bounding box center [432, 547] width 371 height 45
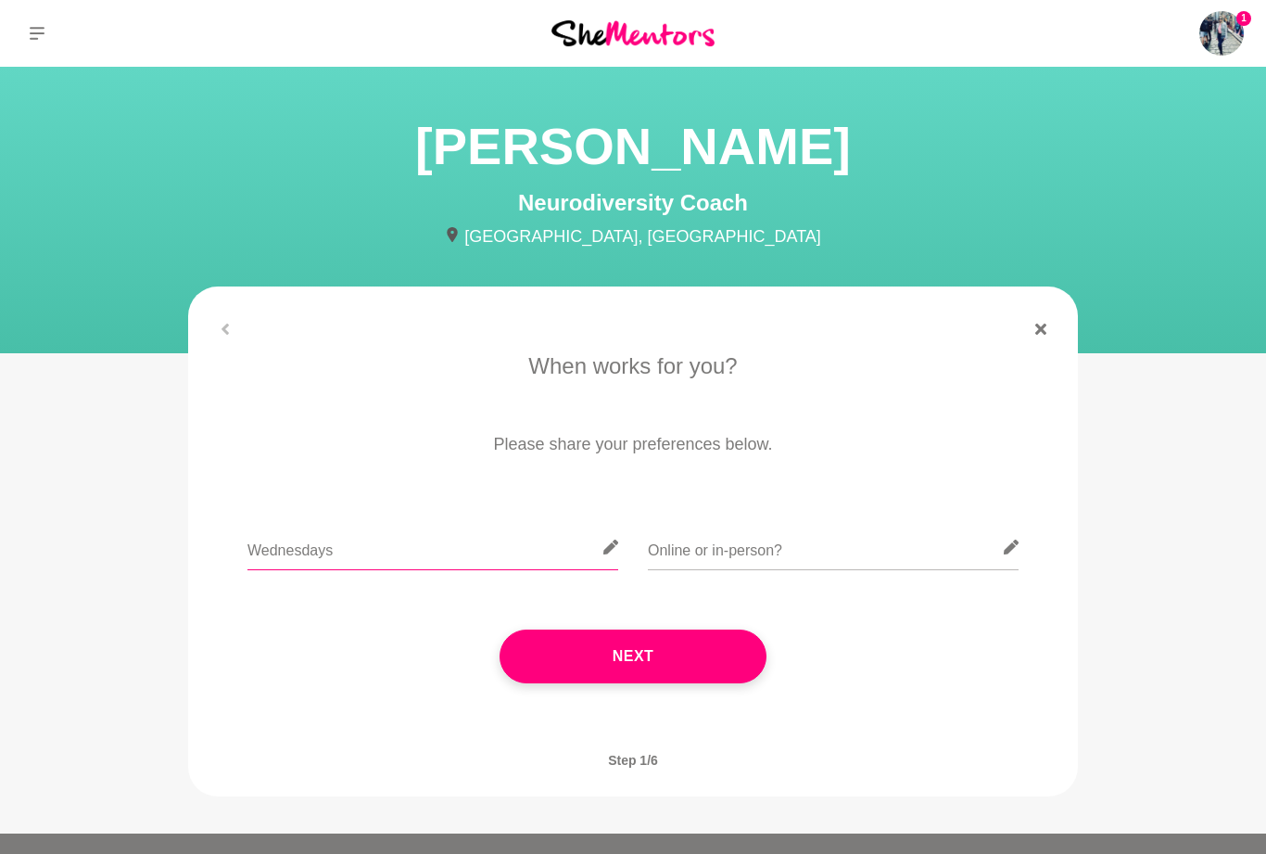
type input "Wednesdays"
click at [857, 554] on input "text" at bounding box center [833, 547] width 371 height 45
type input "Online"
click at [399, 551] on input "Wednesdays" at bounding box center [432, 547] width 371 height 45
type input "Wednesdays or thursdays lunchtime"
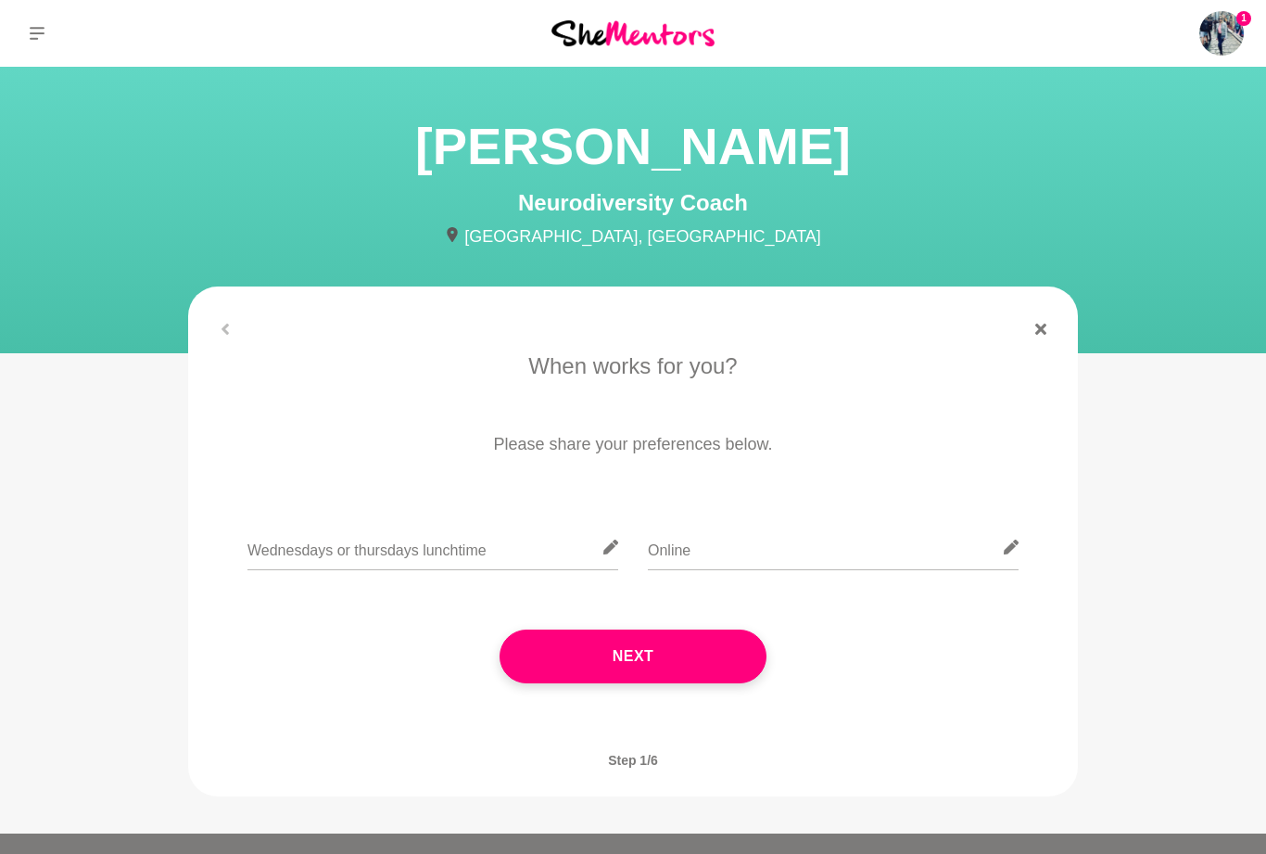
click at [695, 660] on button "Next" at bounding box center [633, 656] width 267 height 54
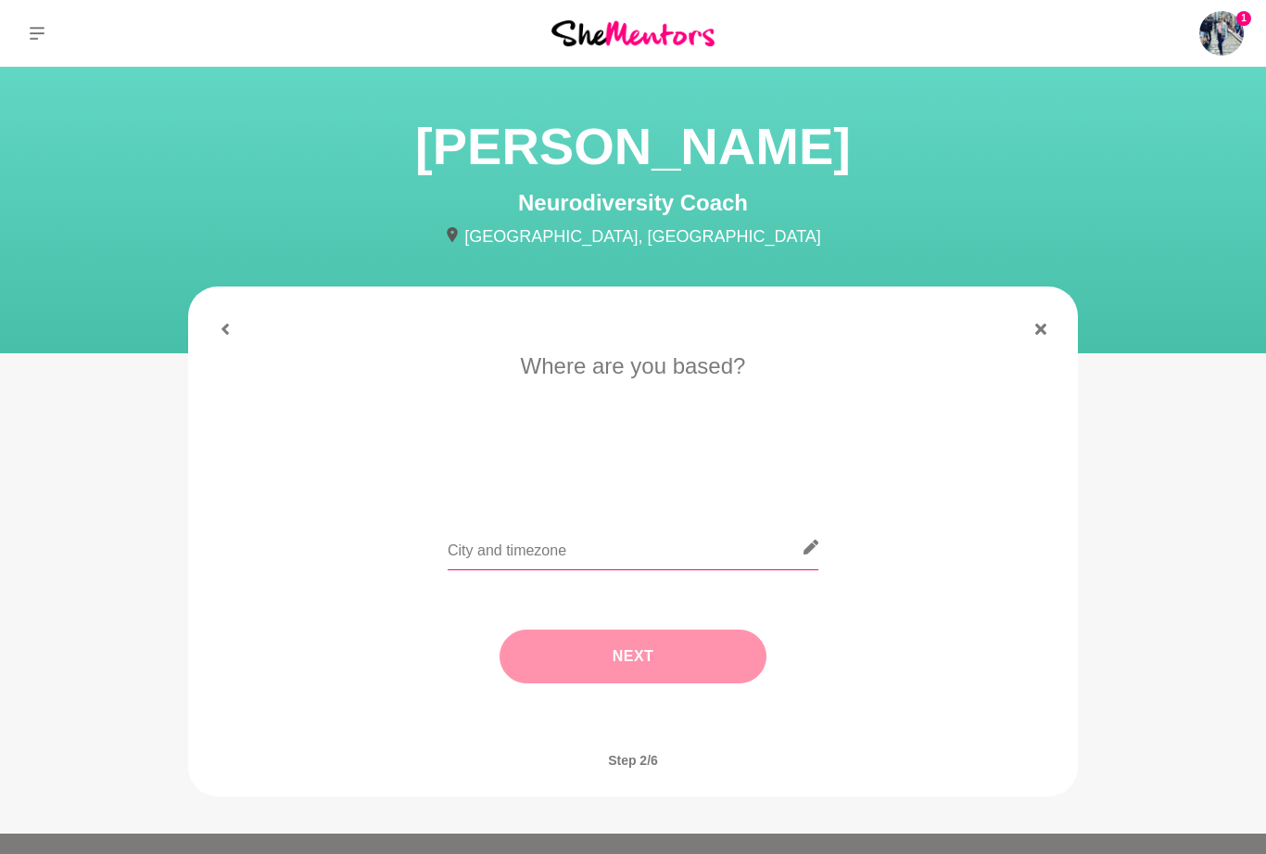
click at [568, 547] on input "text" at bounding box center [633, 547] width 371 height 45
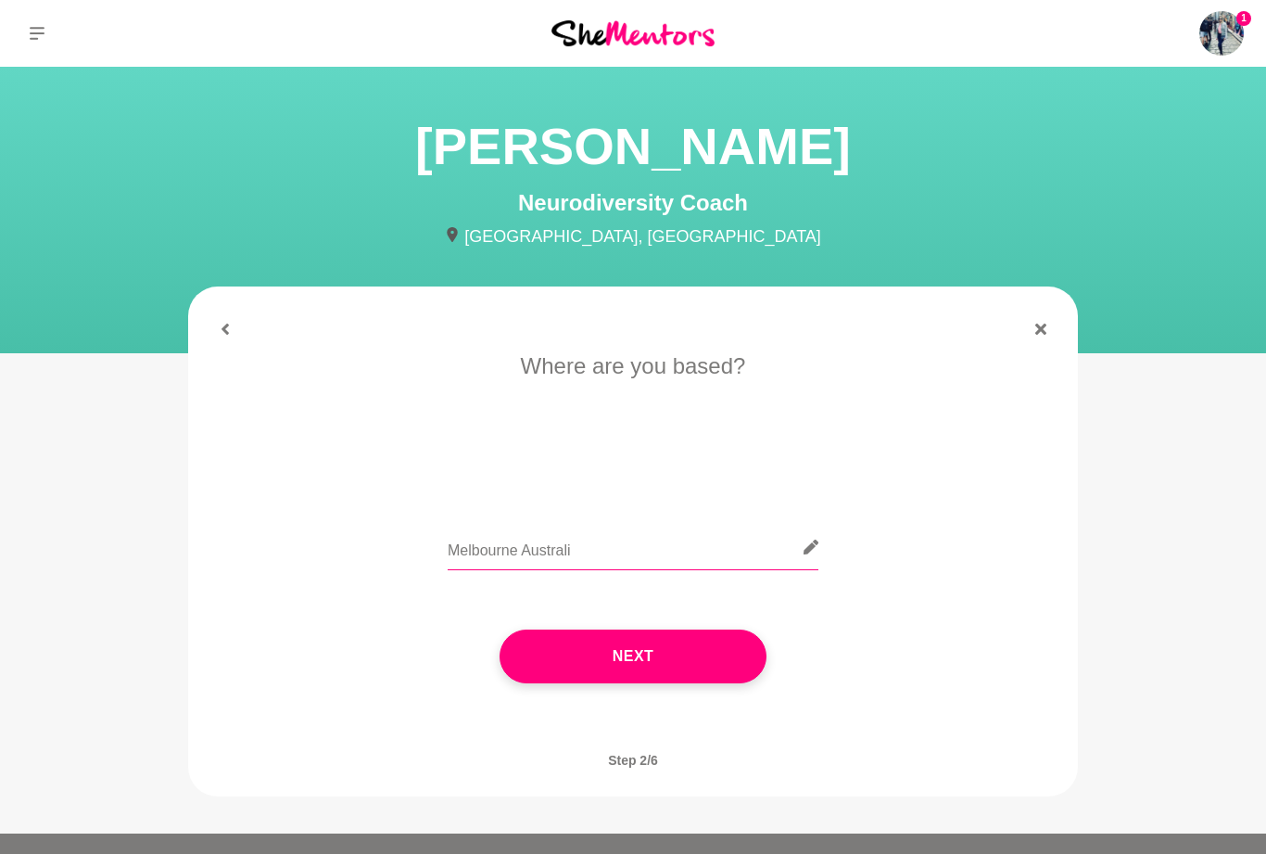
type input "[GEOGRAPHIC_DATA] [GEOGRAPHIC_DATA]"
click at [680, 666] on button "Next" at bounding box center [633, 656] width 267 height 54
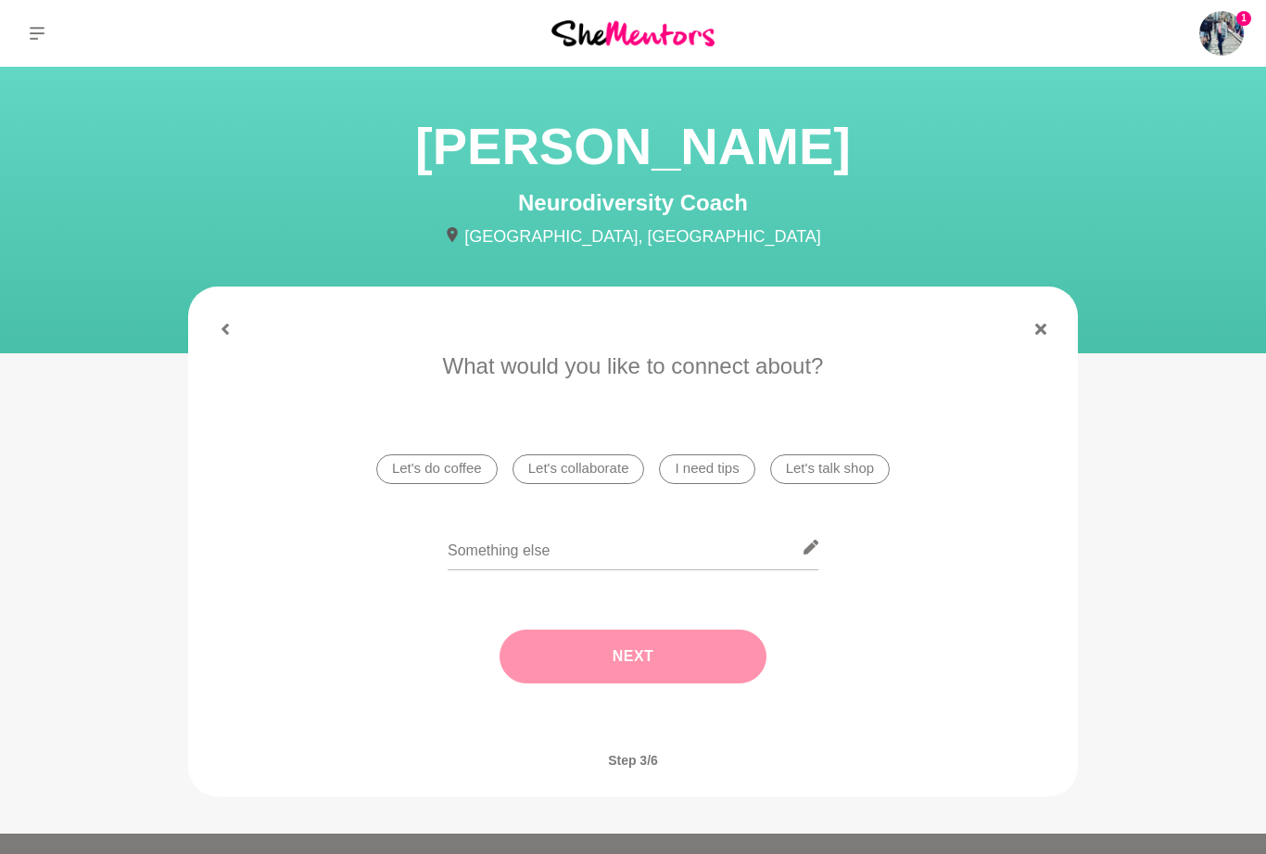
click at [725, 471] on li "I need tips" at bounding box center [706, 469] width 95 height 30
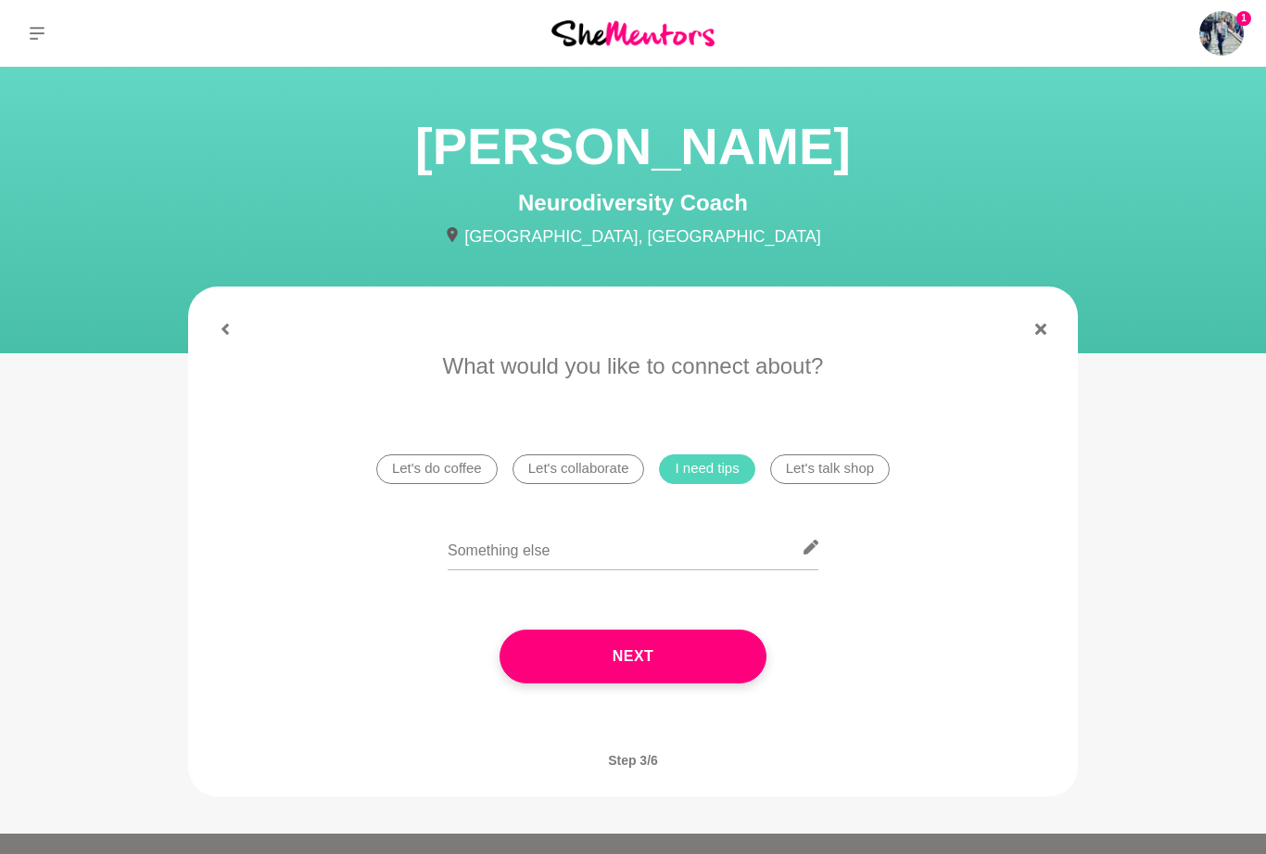
click at [650, 662] on button "Next" at bounding box center [633, 656] width 267 height 54
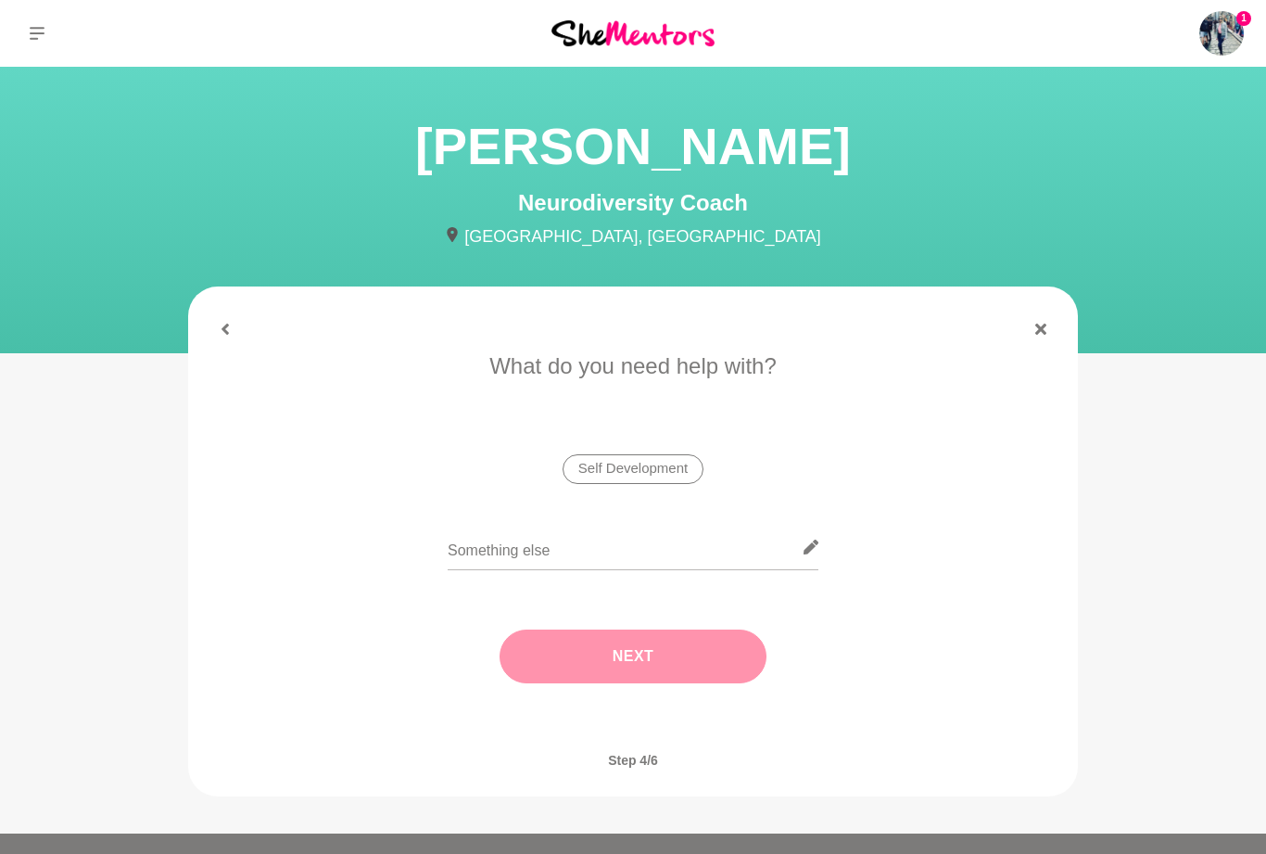
click at [667, 470] on li "Self Development" at bounding box center [633, 469] width 141 height 30
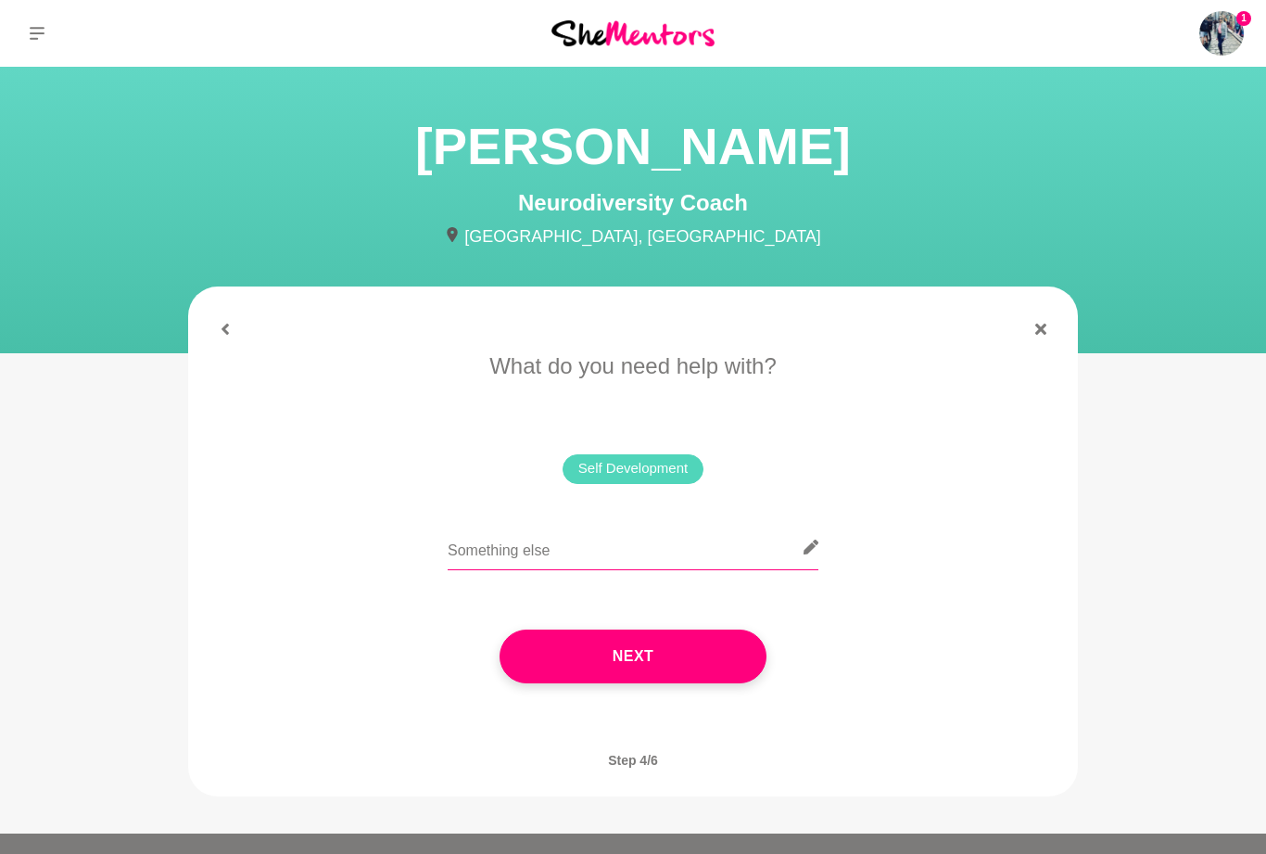
click at [561, 552] on input "text" at bounding box center [633, 547] width 371 height 45
type input "Learning more about [MEDICAL_DATA] and tips on how to improve myself from my [M…"
click at [687, 650] on button "Next" at bounding box center [633, 656] width 267 height 54
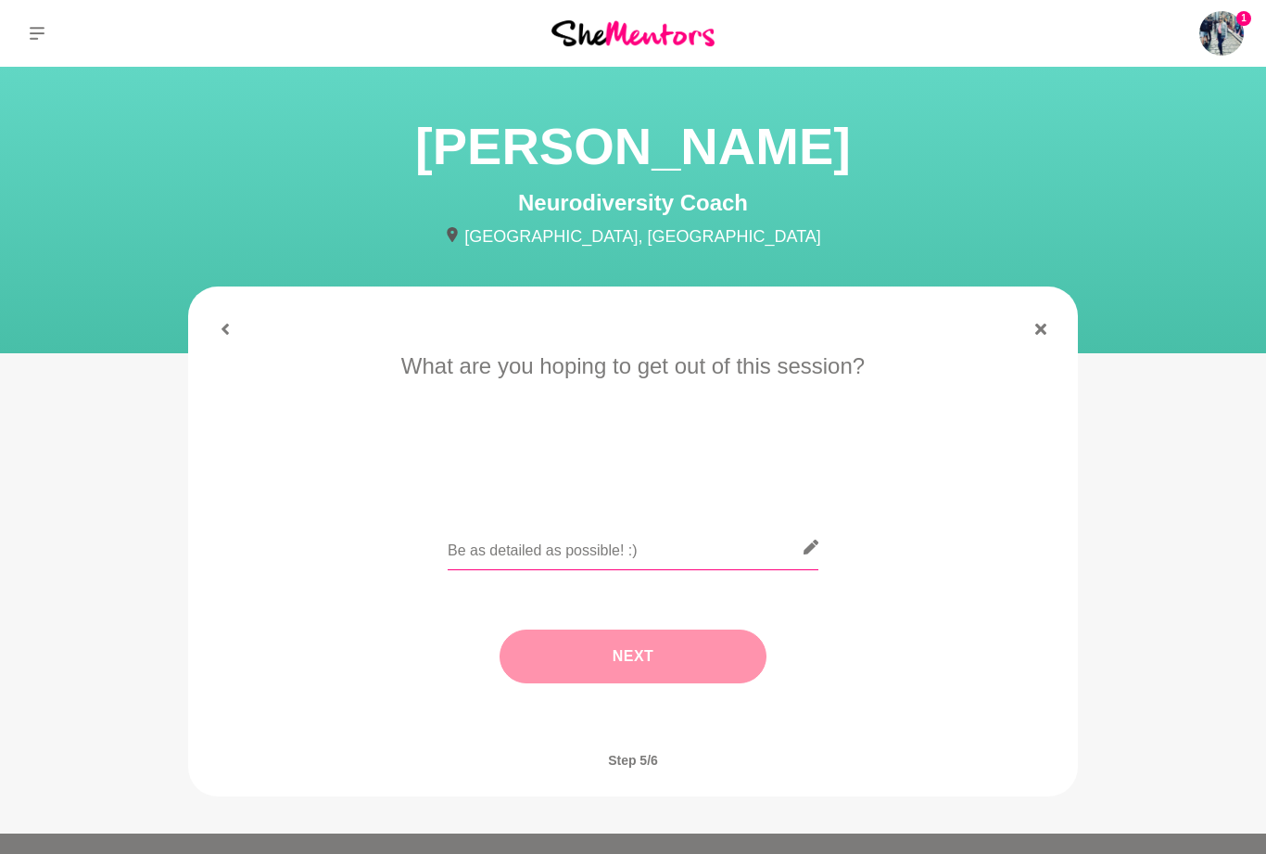
click at [618, 544] on input "text" at bounding box center [633, 547] width 371 height 45
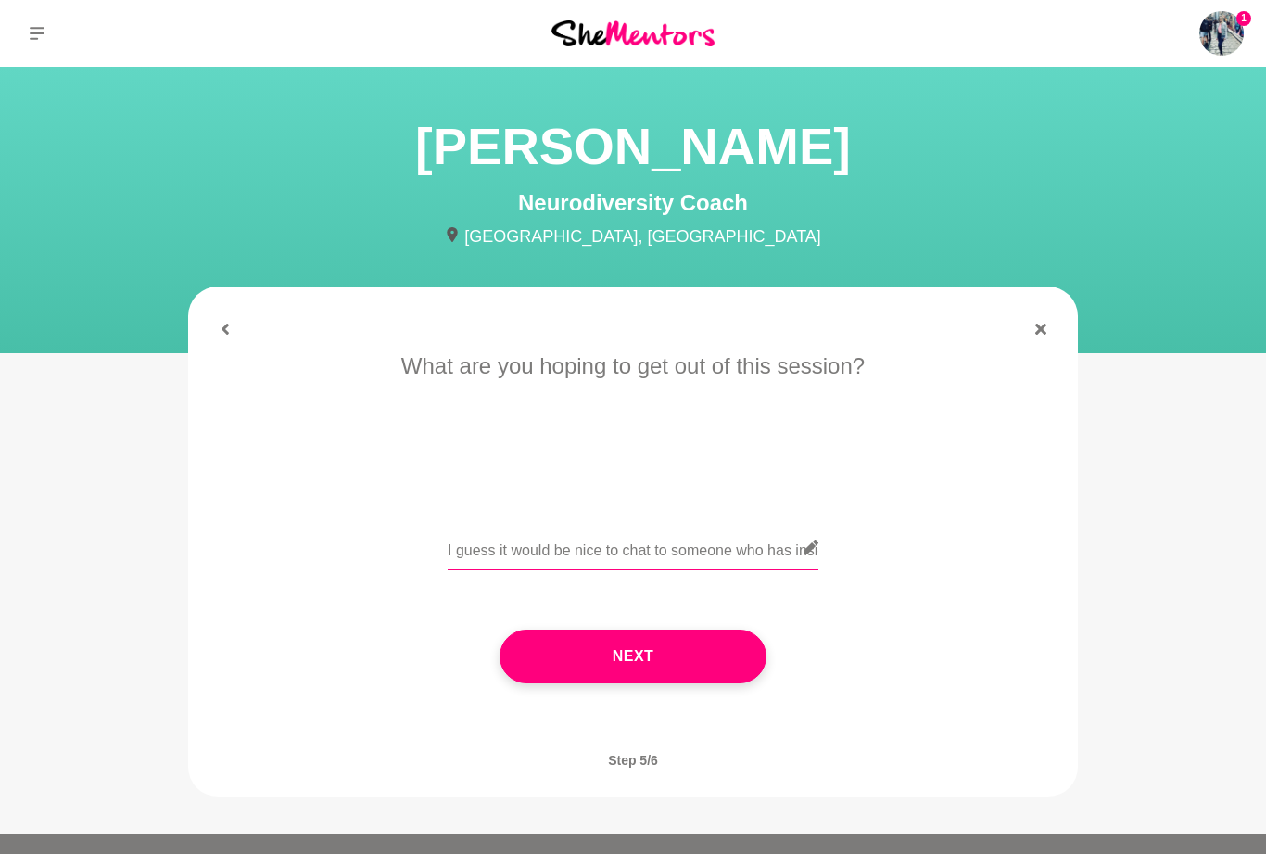
type input "I guess it would be nice to chat to someone who has insight into [MEDICAL_DATA]…"
click at [687, 651] on button "Next" at bounding box center [633, 656] width 267 height 54
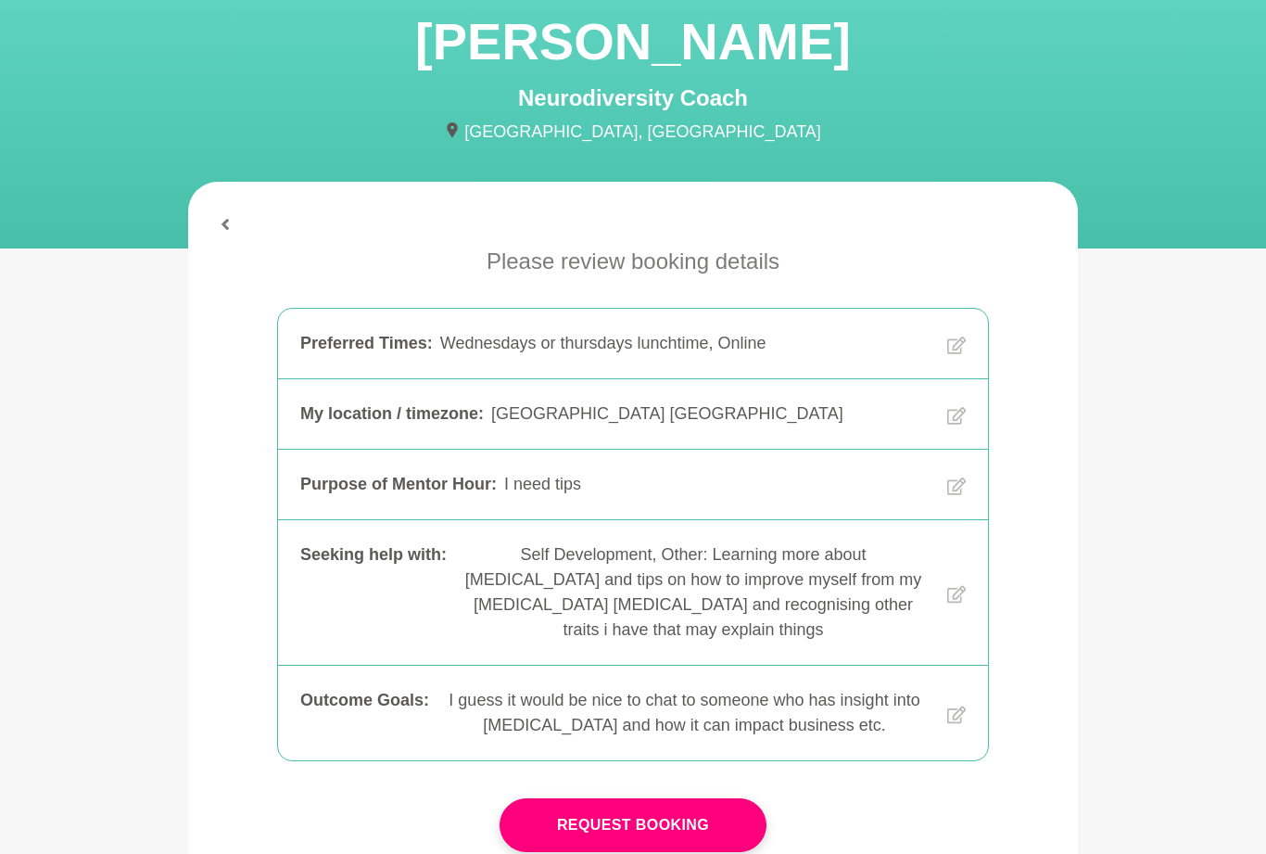
scroll to position [105, 0]
click at [657, 798] on button "Request Booking" at bounding box center [633, 825] width 267 height 54
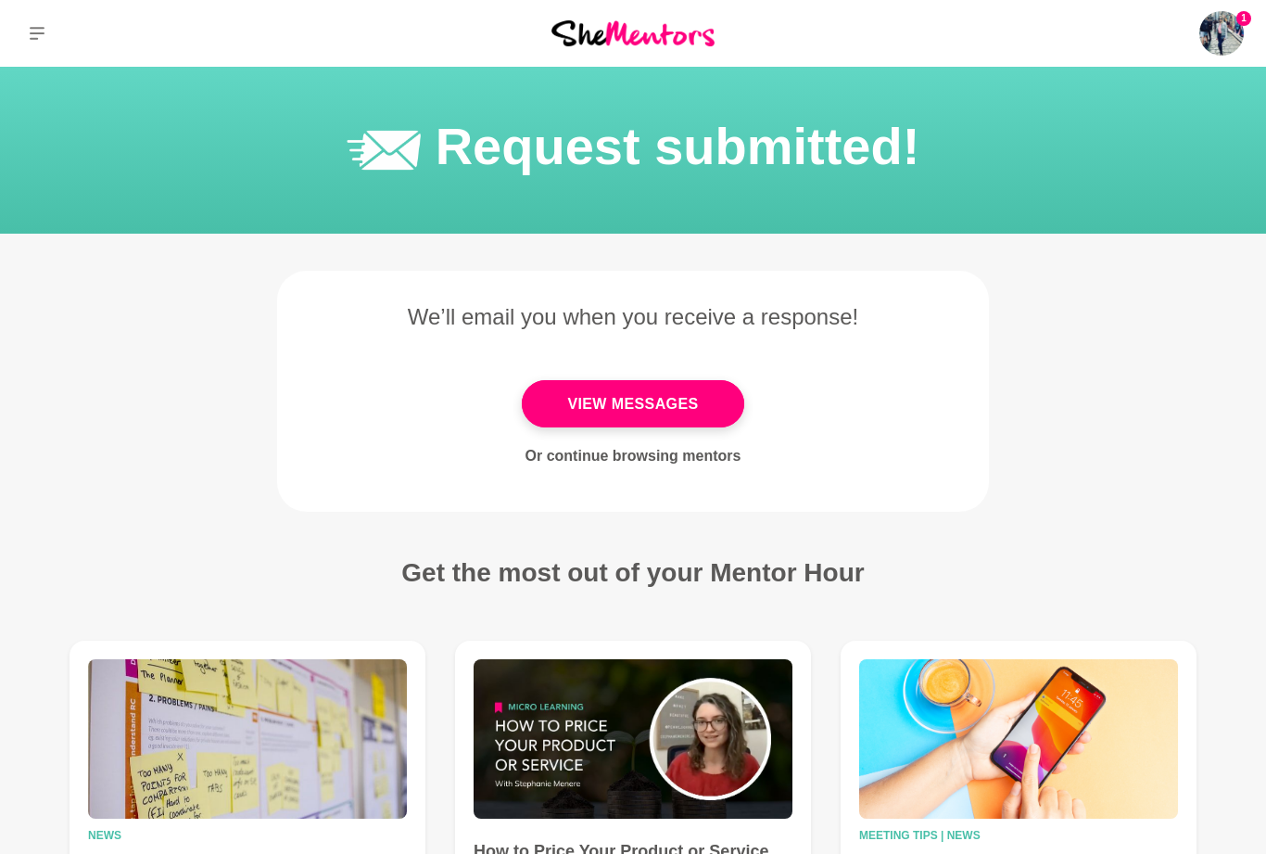
click at [671, 413] on link "View Messages" at bounding box center [633, 403] width 222 height 47
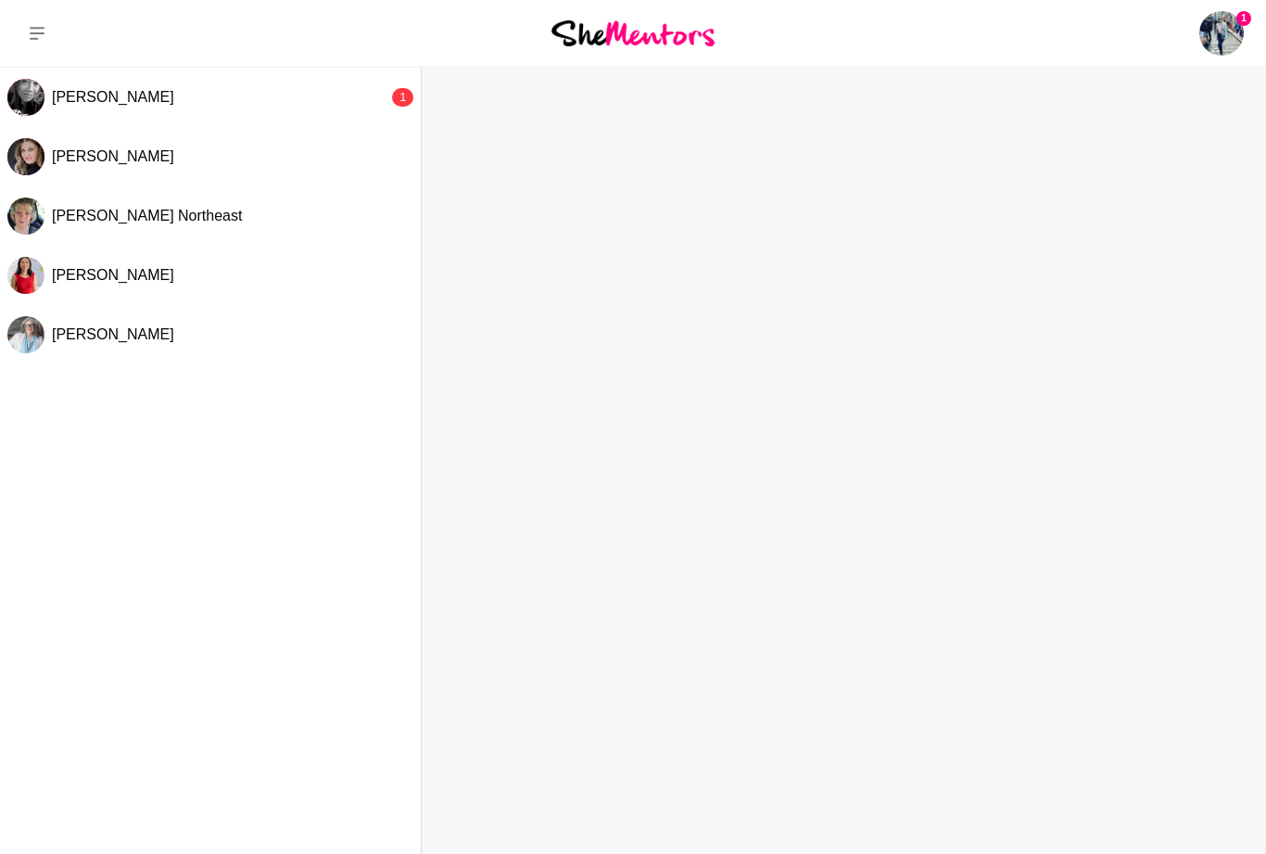
click at [355, 91] on div "[PERSON_NAME]" at bounding box center [220, 97] width 336 height 19
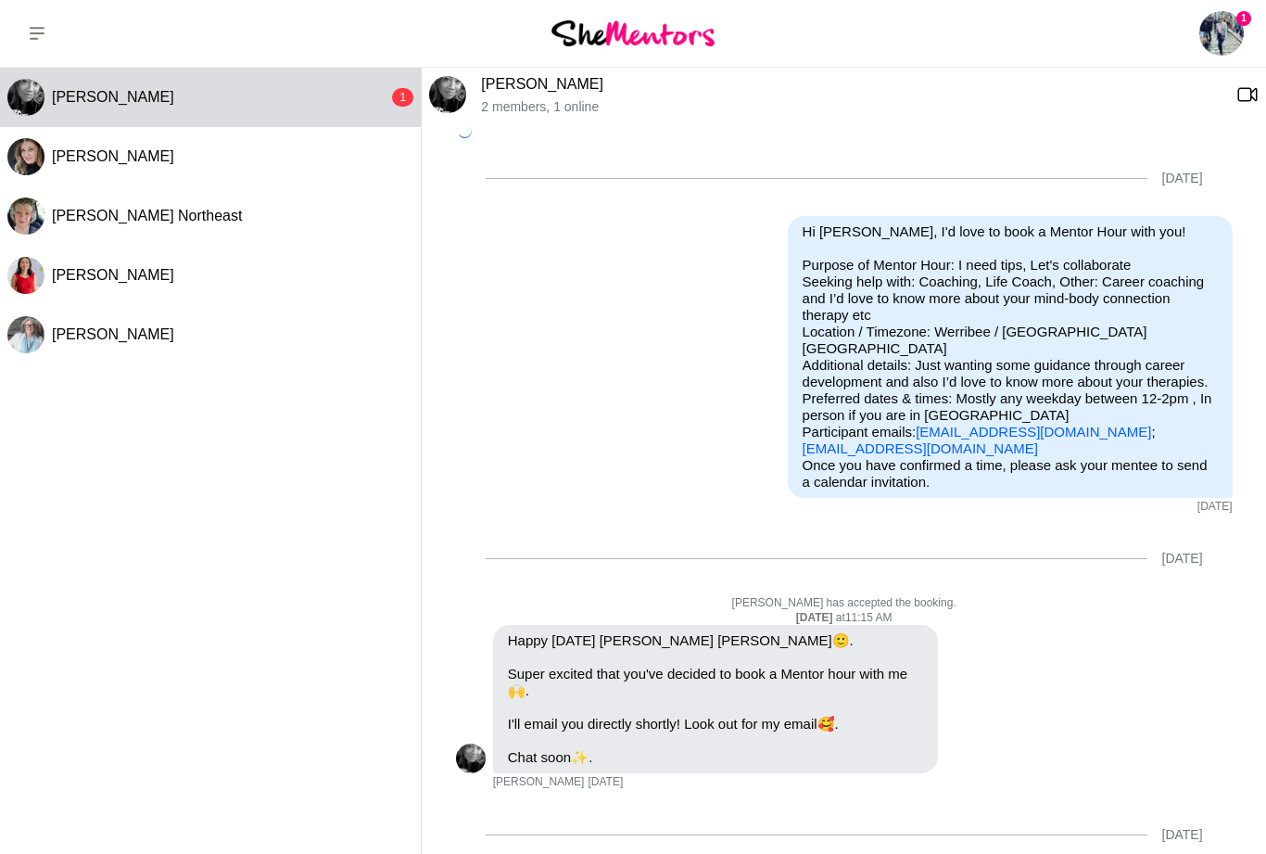
scroll to position [1562, 0]
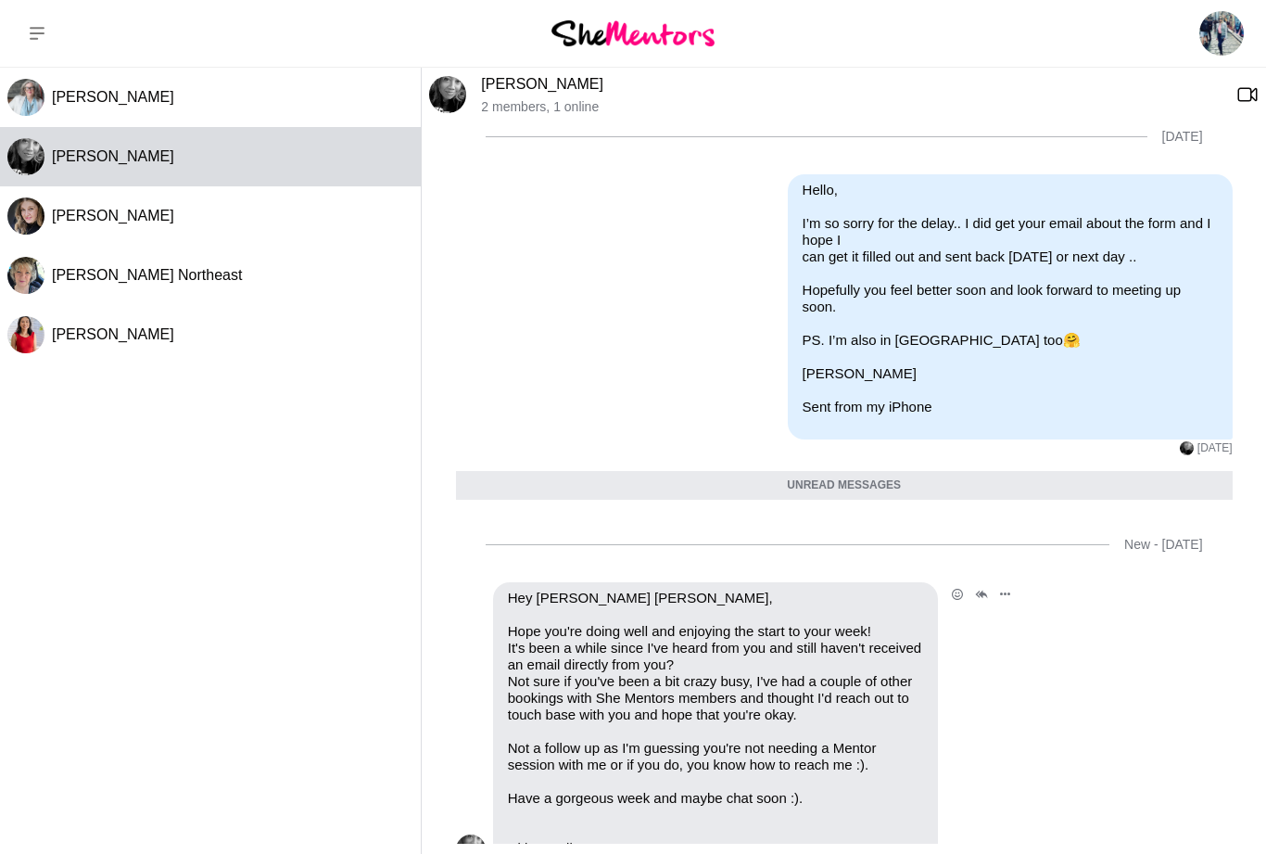
click at [875, 790] on p "Have a gorgeous week and maybe chat soon :)." at bounding box center [715, 798] width 415 height 17
click at [0, 0] on button "Open Thread" at bounding box center [0, 0] width 0 height 0
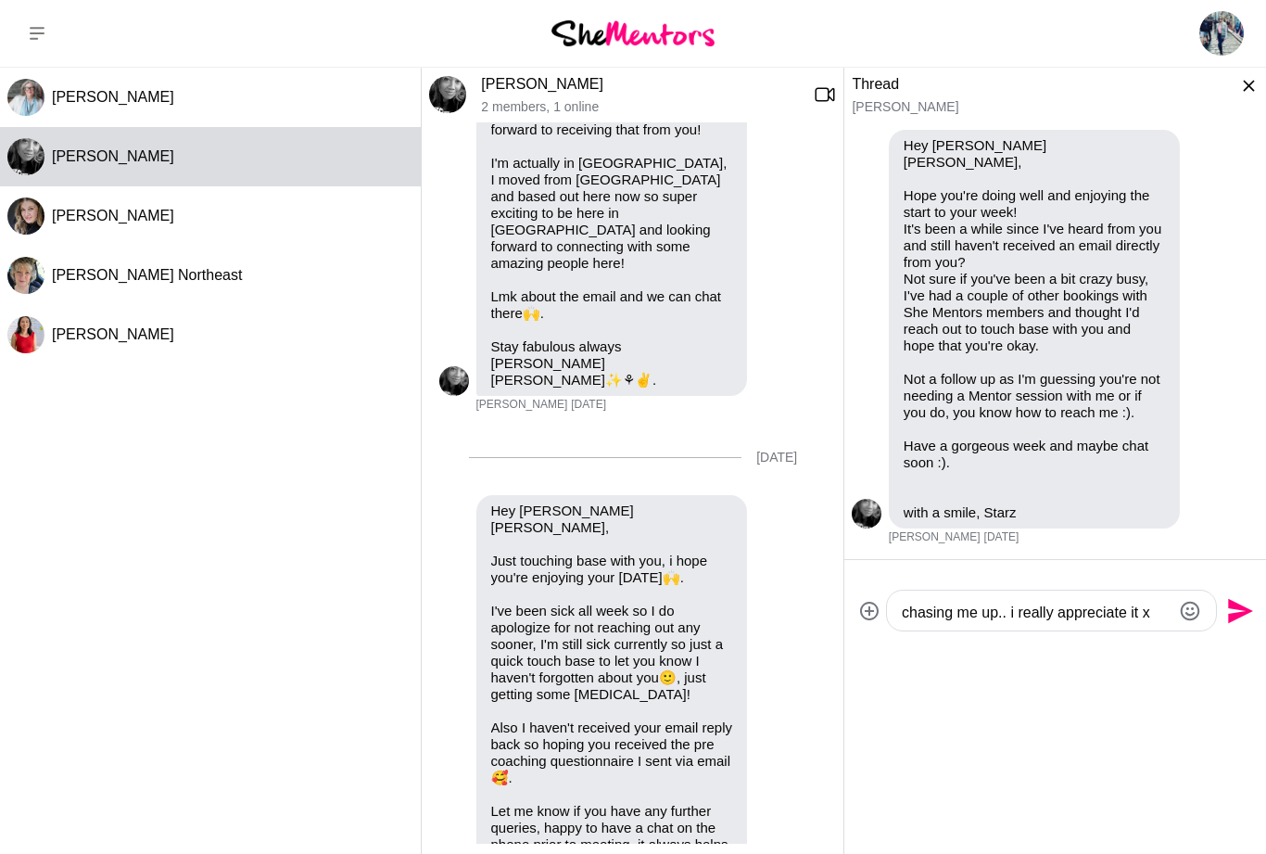
scroll to position [132, 0]
type textarea "Hey, Yes things have been very busy for me recently. However i do want to have …"
click at [1236, 599] on icon "Send" at bounding box center [1240, 611] width 25 height 25
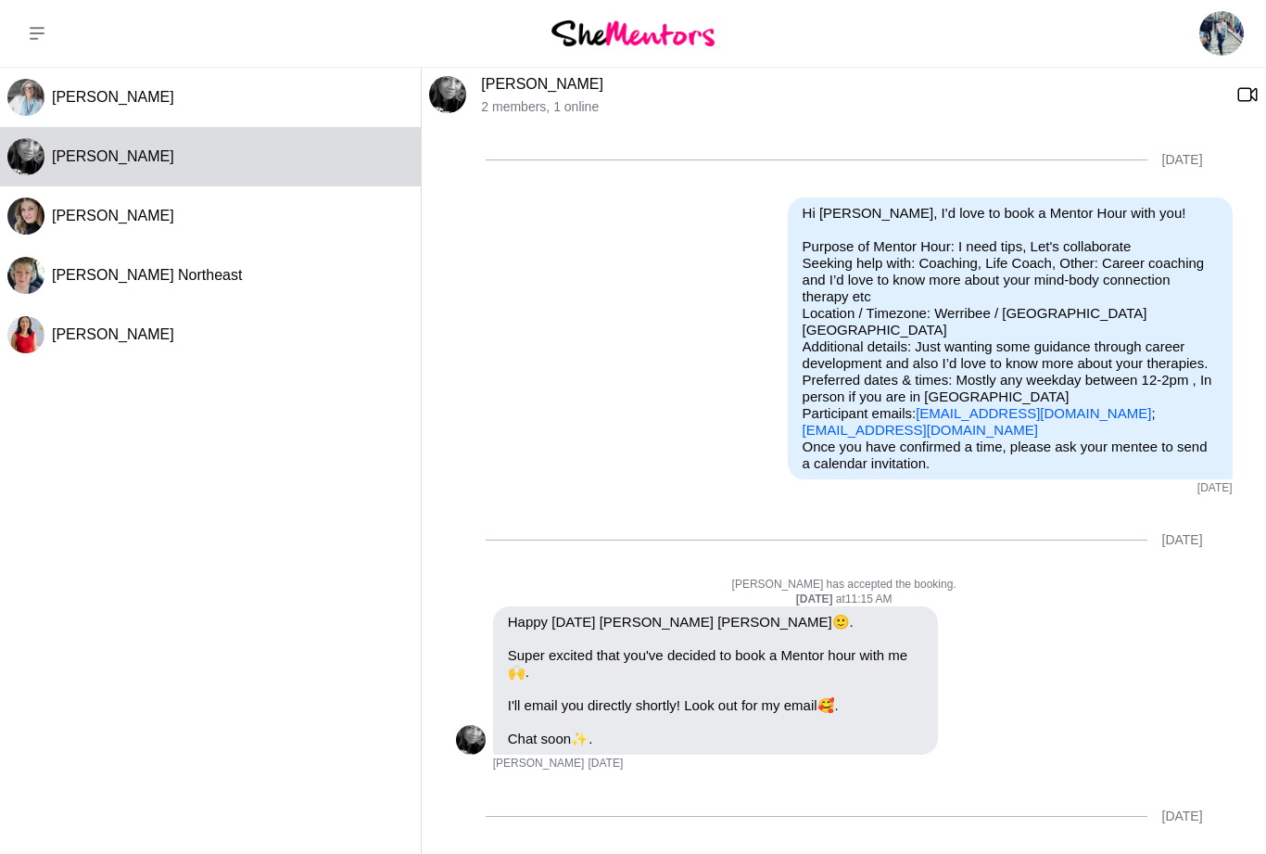
scroll to position [1540, 0]
